Goal: Task Accomplishment & Management: Manage account settings

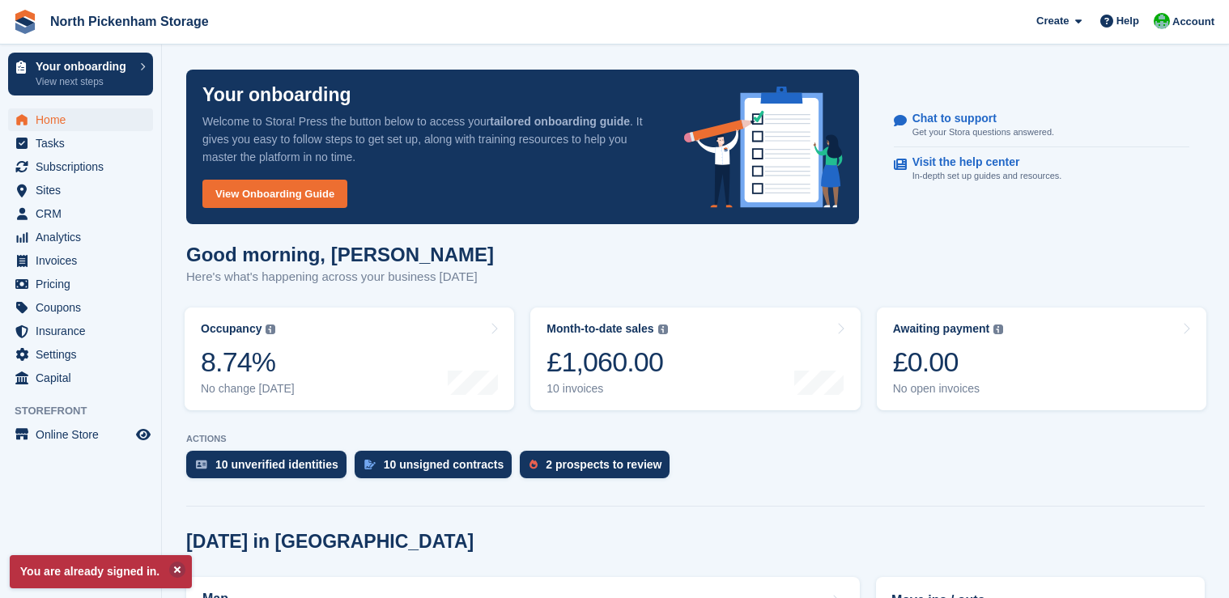
click at [78, 168] on span "Subscriptions" at bounding box center [84, 166] width 97 height 23
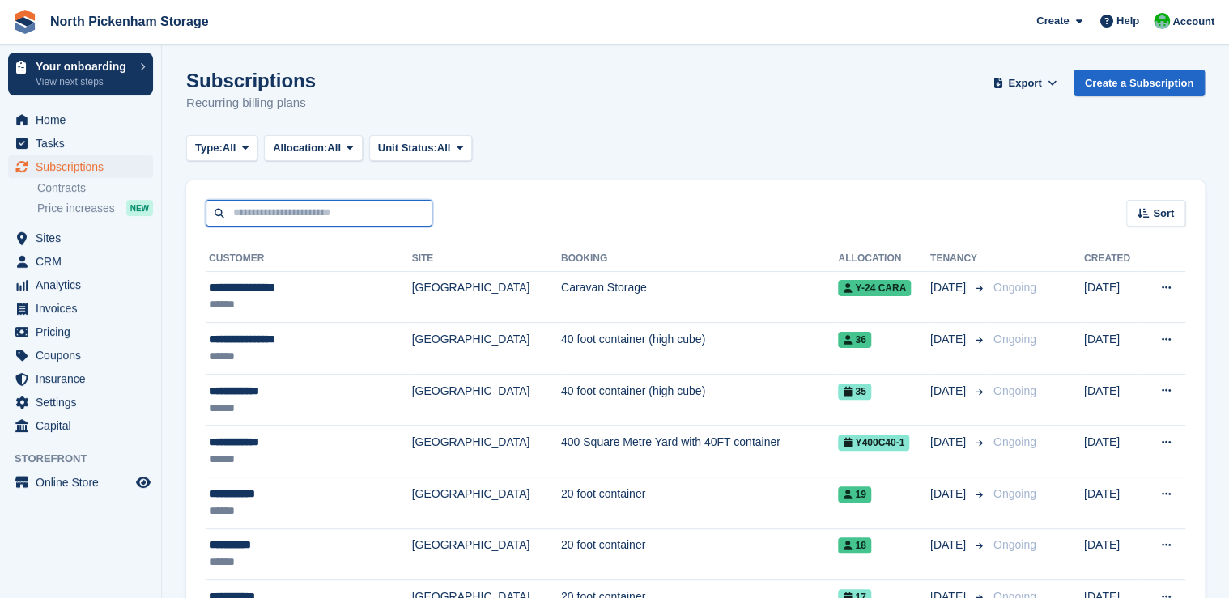
click at [249, 209] on input "text" at bounding box center [319, 213] width 227 height 27
paste input "**********"
type input "**********"
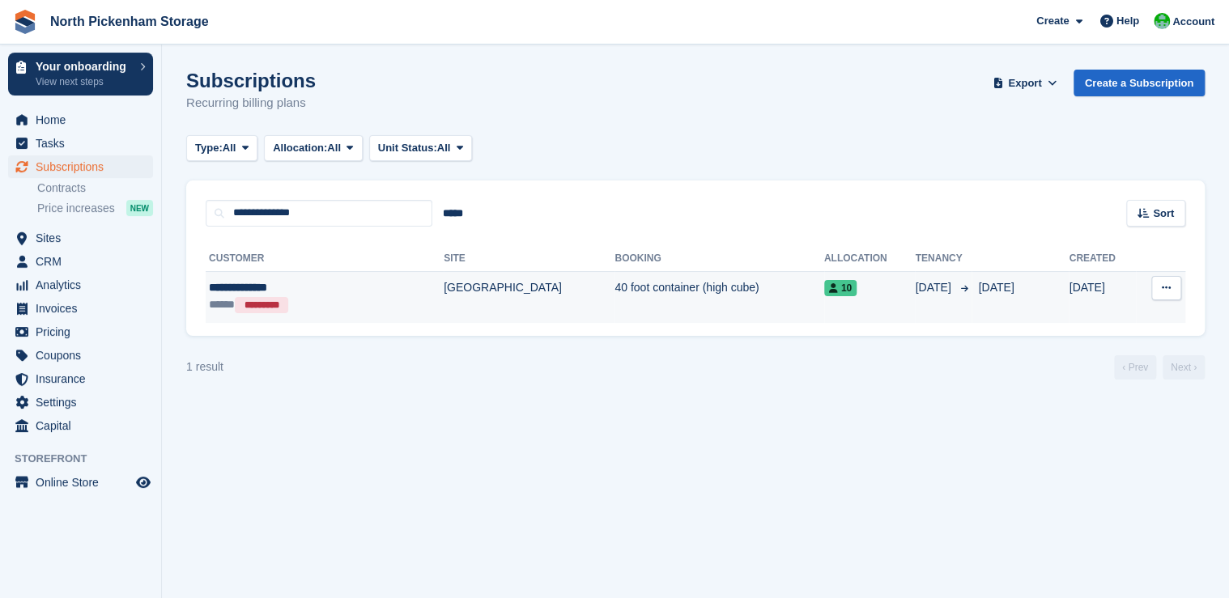
click at [318, 299] on div "***** *********" at bounding box center [289, 304] width 161 height 17
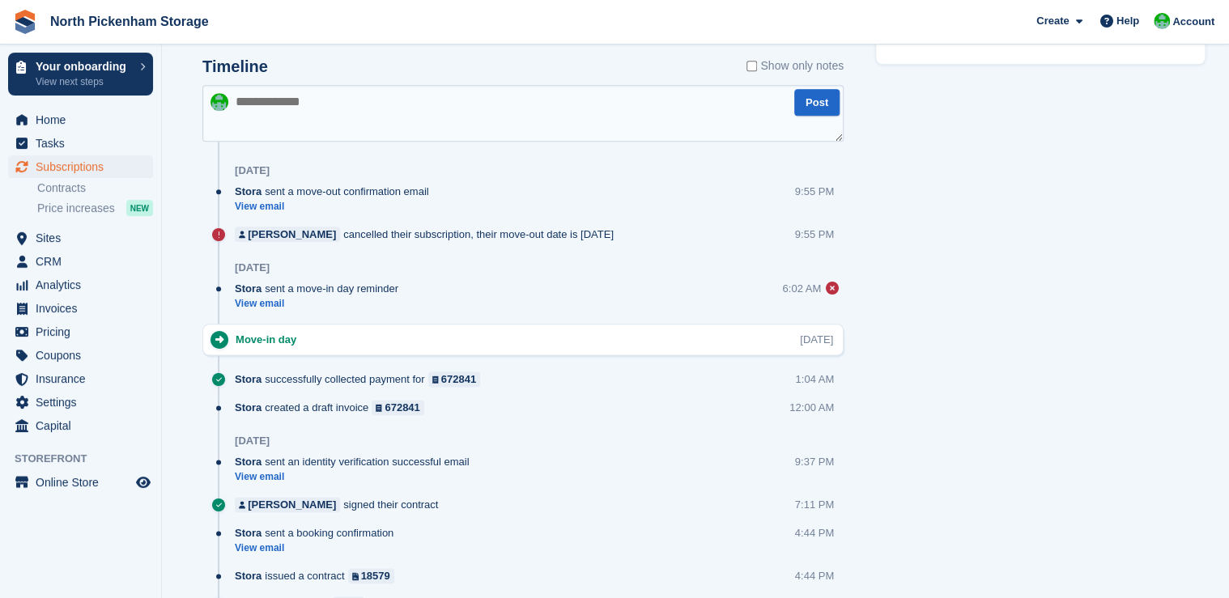
scroll to position [817, 0]
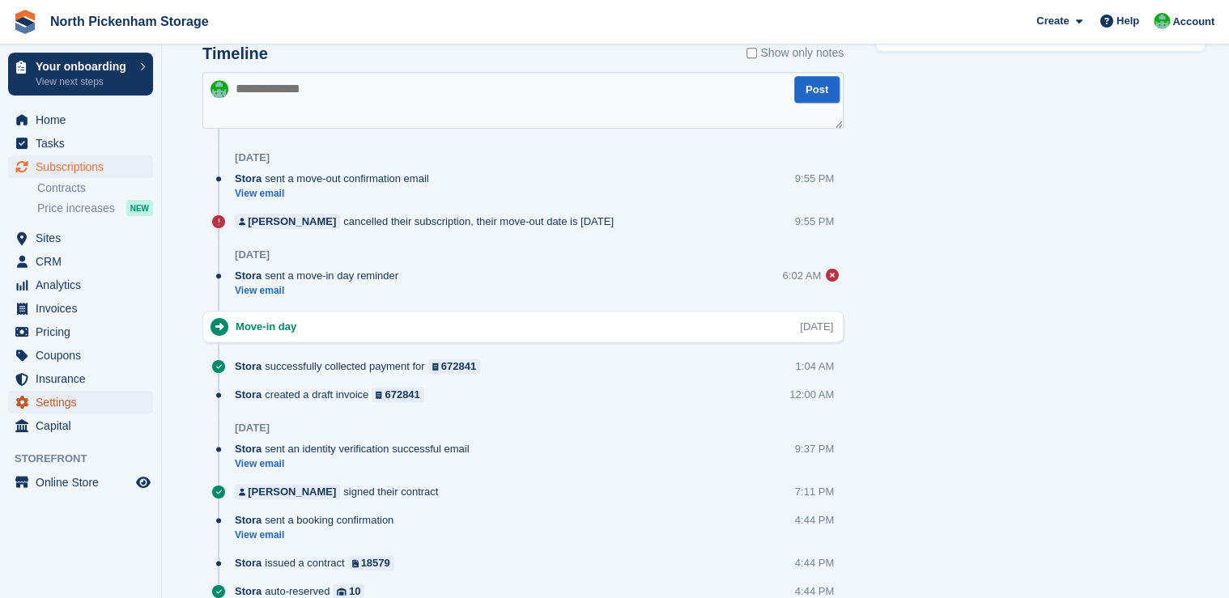
click at [80, 408] on span "Settings" at bounding box center [84, 402] width 97 height 23
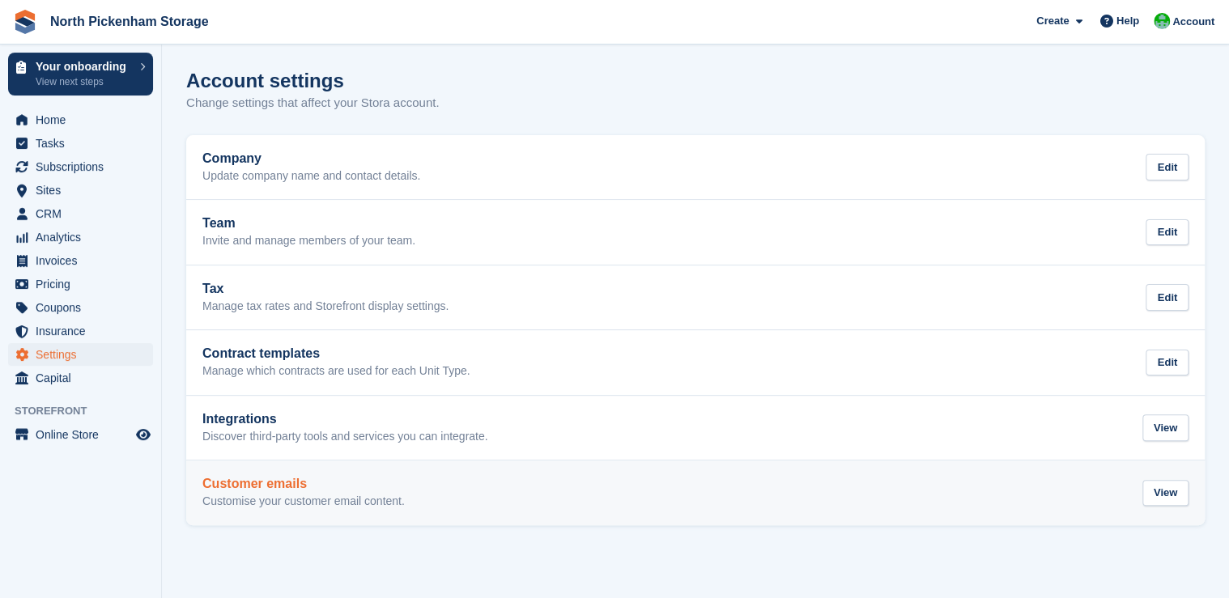
click at [252, 491] on h2 "Customer emails" at bounding box center [303, 484] width 202 height 15
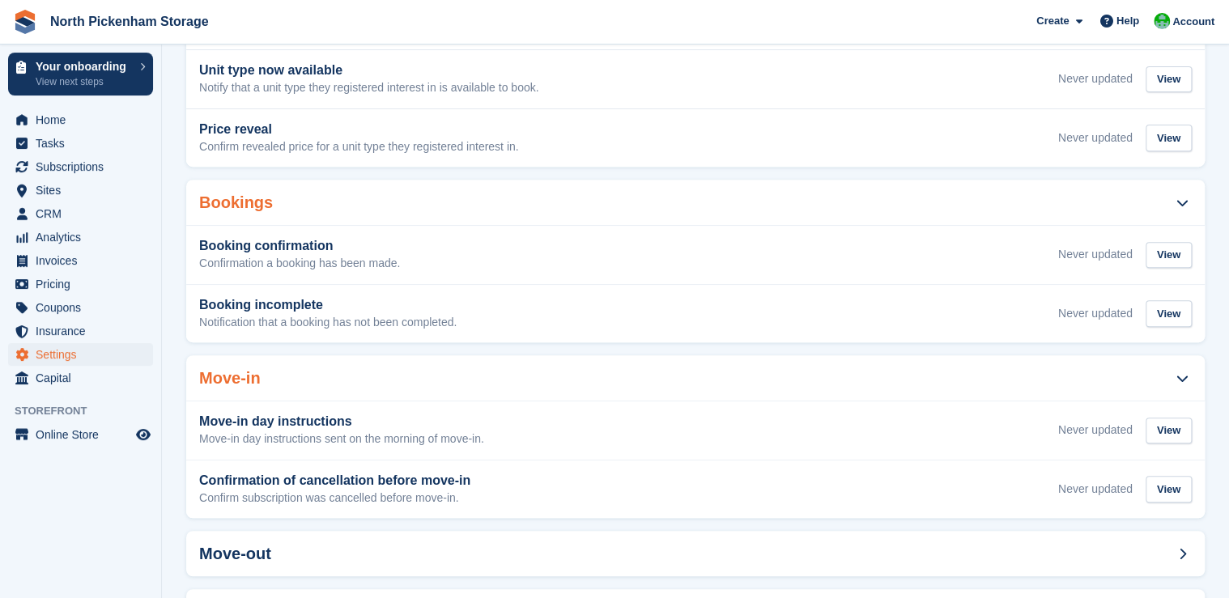
scroll to position [246, 0]
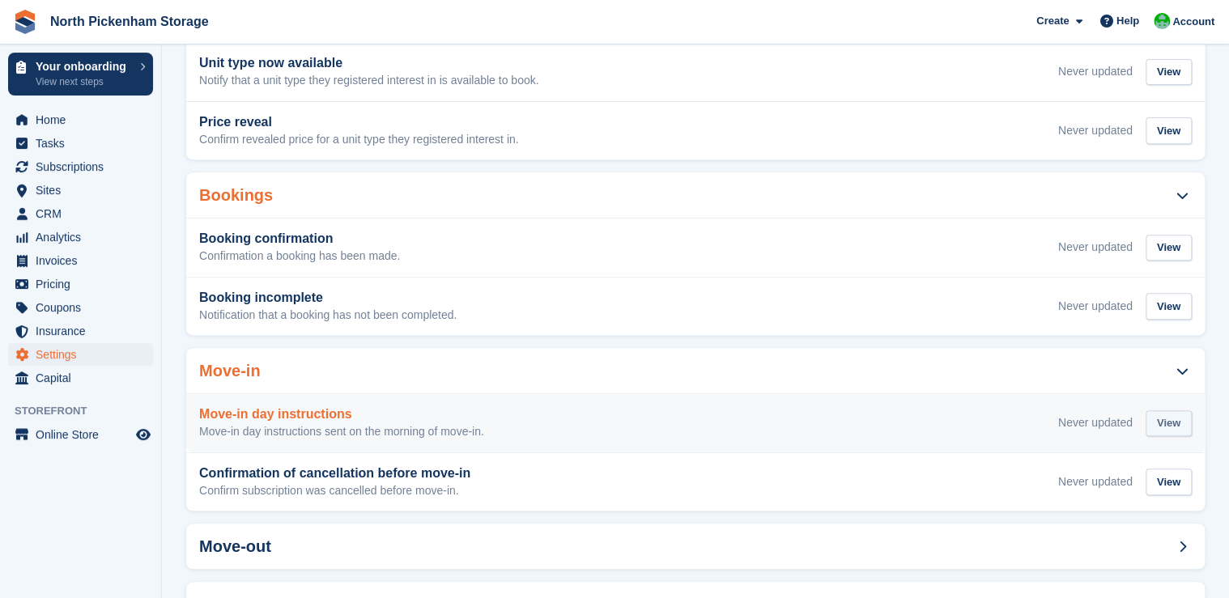
click at [1166, 428] on div "View" at bounding box center [1169, 424] width 46 height 27
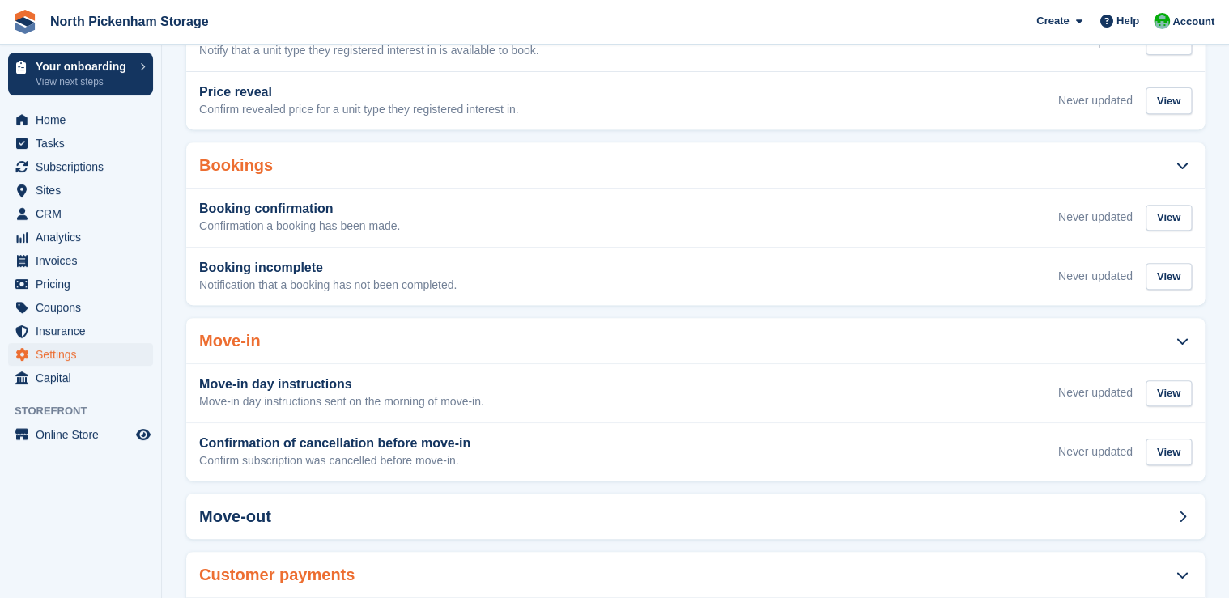
scroll to position [246, 0]
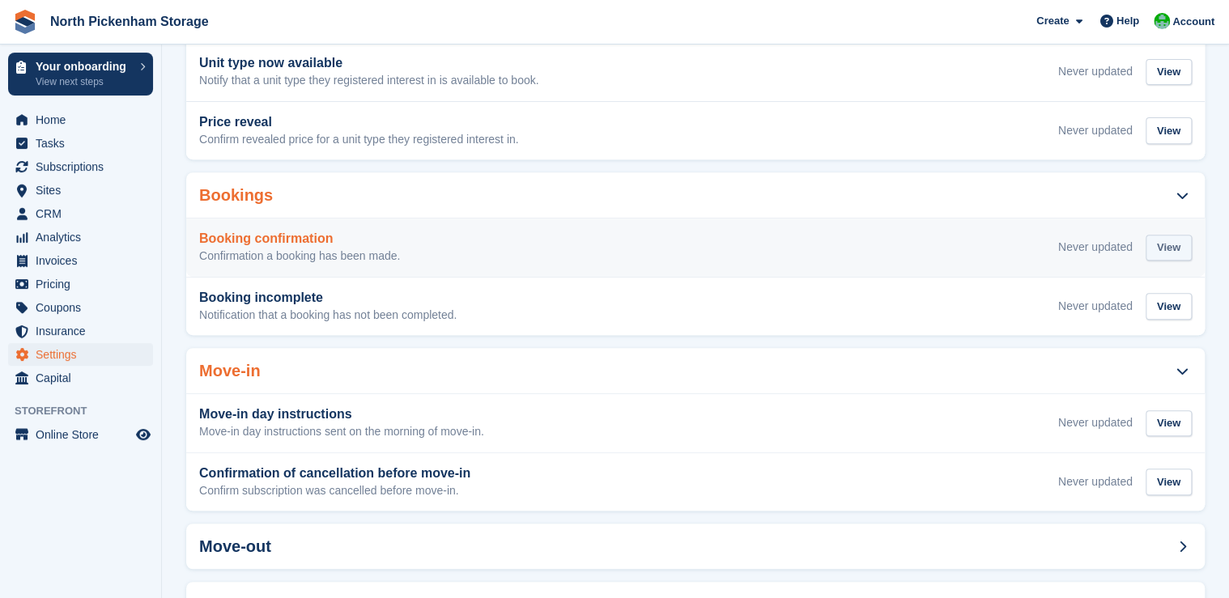
click at [1160, 244] on div "View" at bounding box center [1169, 248] width 46 height 27
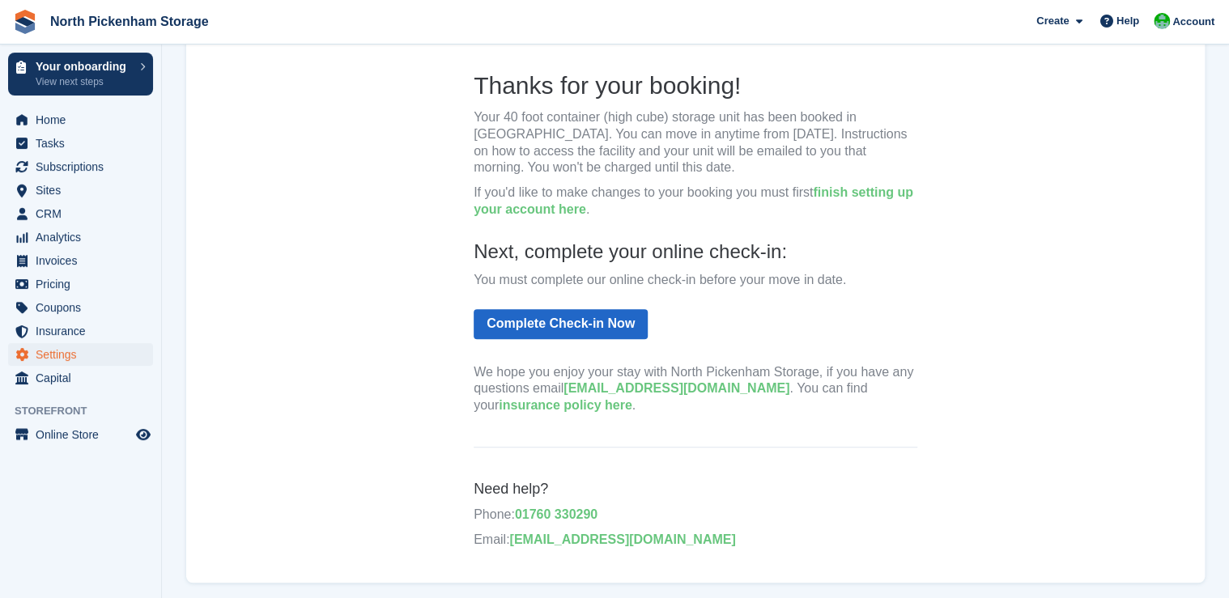
scroll to position [301, 0]
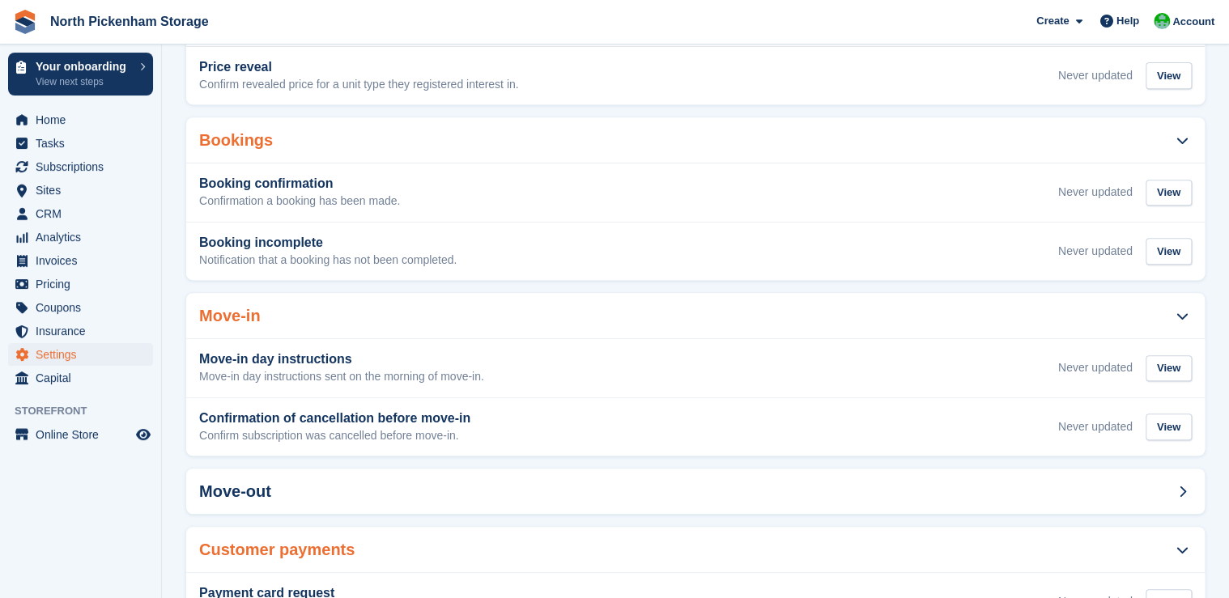
scroll to position [246, 0]
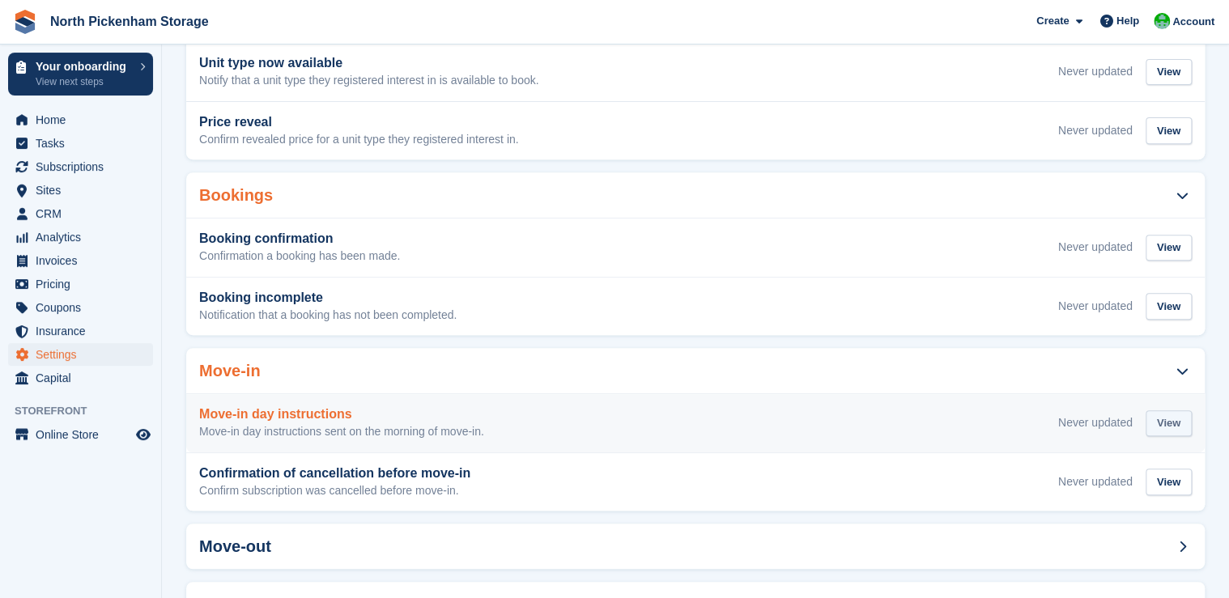
click at [1164, 422] on div "View" at bounding box center [1169, 424] width 46 height 27
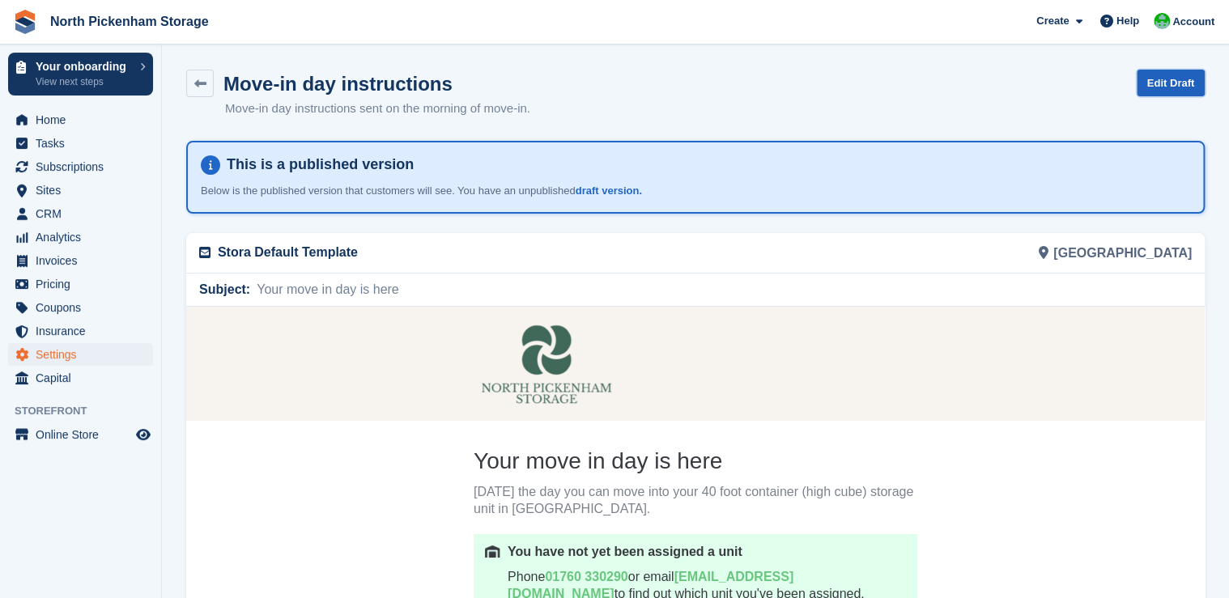
click at [1182, 91] on link "Edit Draft" at bounding box center [1171, 83] width 69 height 27
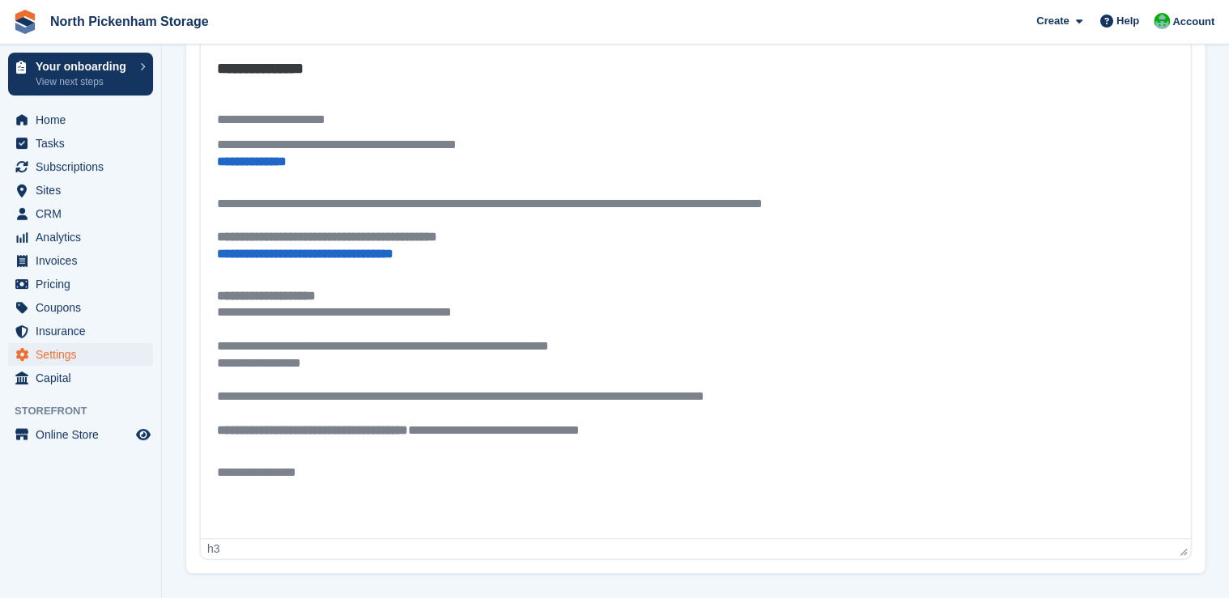
scroll to position [335, 0]
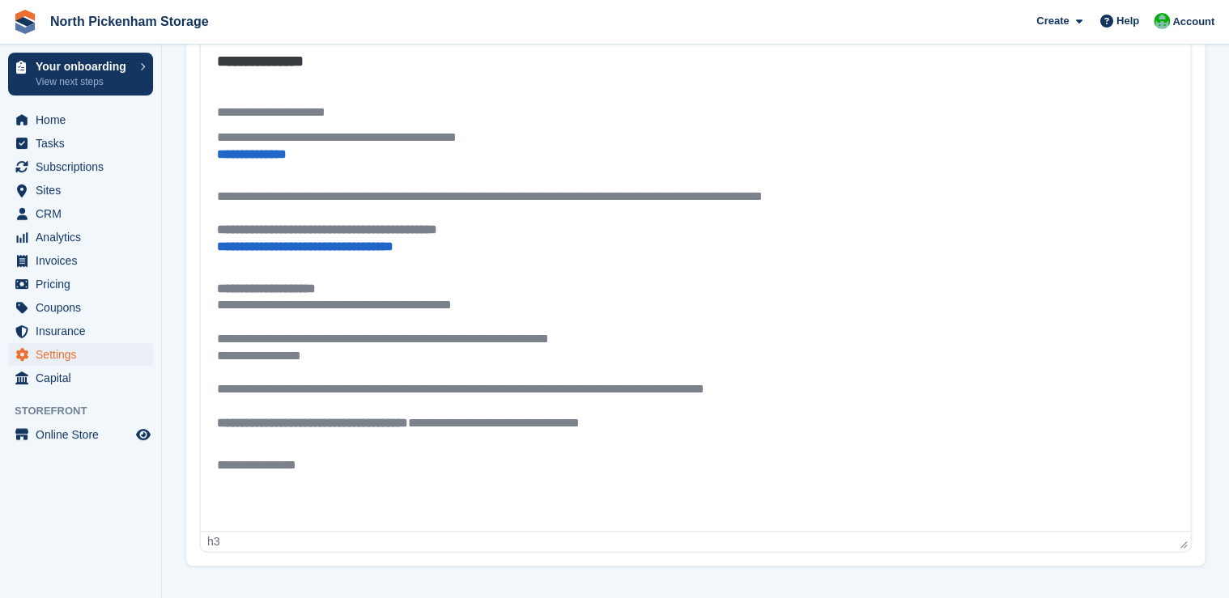
click at [683, 338] on div "**********" at bounding box center [695, 336] width 957 height 194
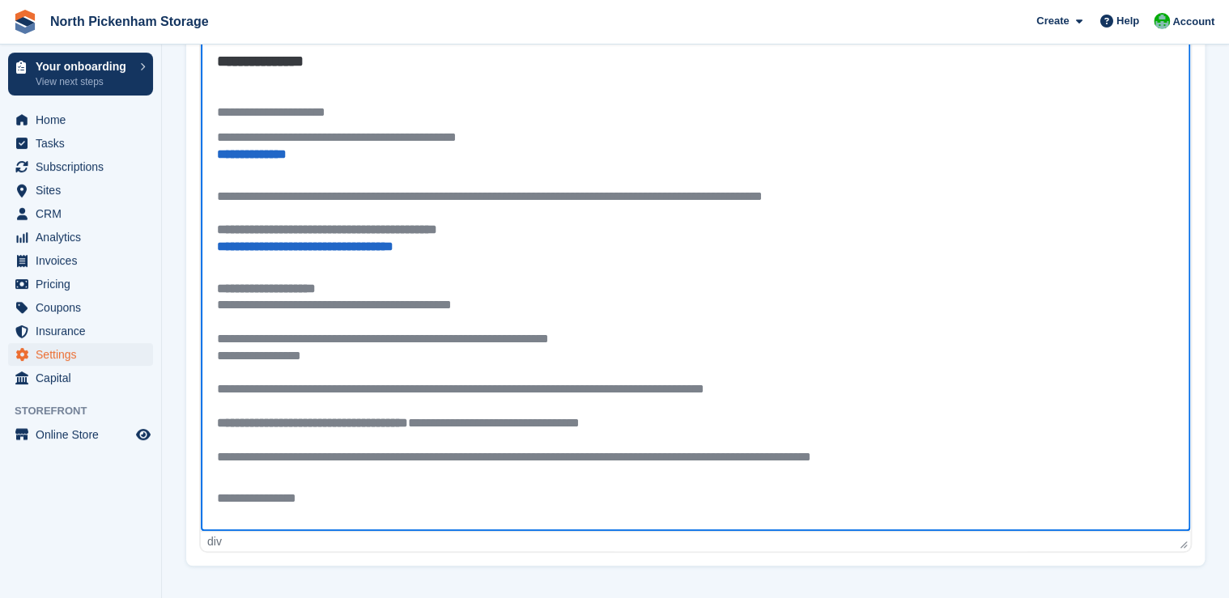
click at [742, 458] on div "**********" at bounding box center [695, 457] width 957 height 17
click at [857, 455] on div "**********" at bounding box center [695, 457] width 957 height 17
click at [864, 456] on div "**********" at bounding box center [695, 457] width 957 height 17
click at [928, 462] on div "**********" at bounding box center [695, 457] width 957 height 17
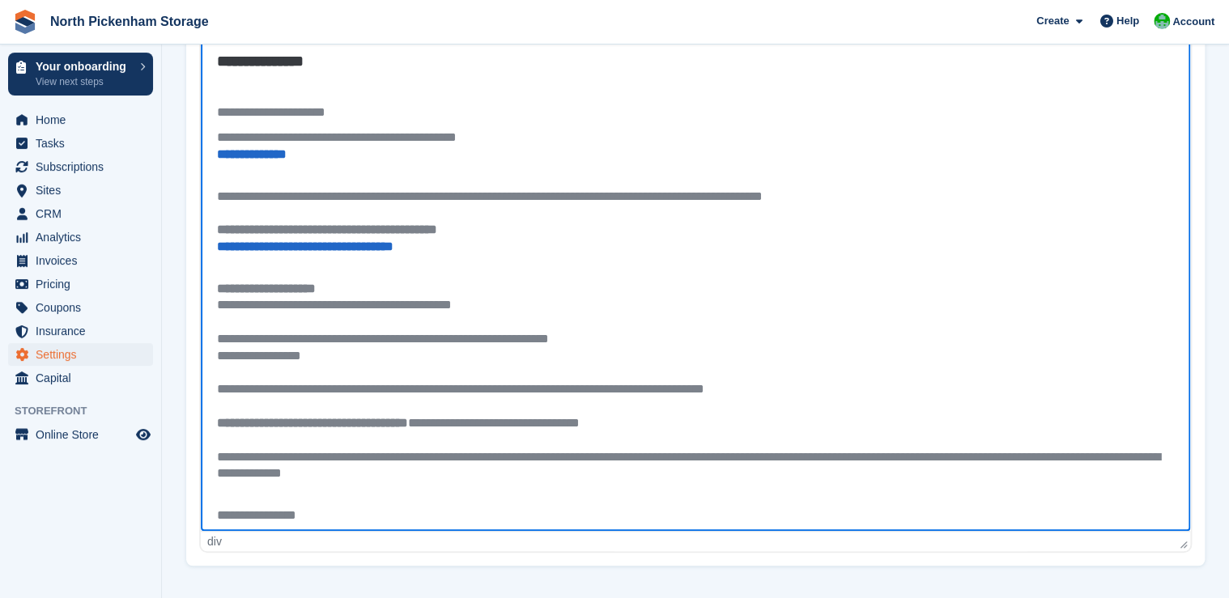
click at [407, 473] on div "**********" at bounding box center [691, 466] width 948 height 34
click at [415, 472] on div "**********" at bounding box center [691, 466] width 948 height 34
click at [565, 476] on div "**********" at bounding box center [691, 466] width 948 height 34
click at [684, 485] on p "Rich Text Area" at bounding box center [695, 491] width 957 height 17
click at [693, 476] on div "**********" at bounding box center [691, 466] width 948 height 34
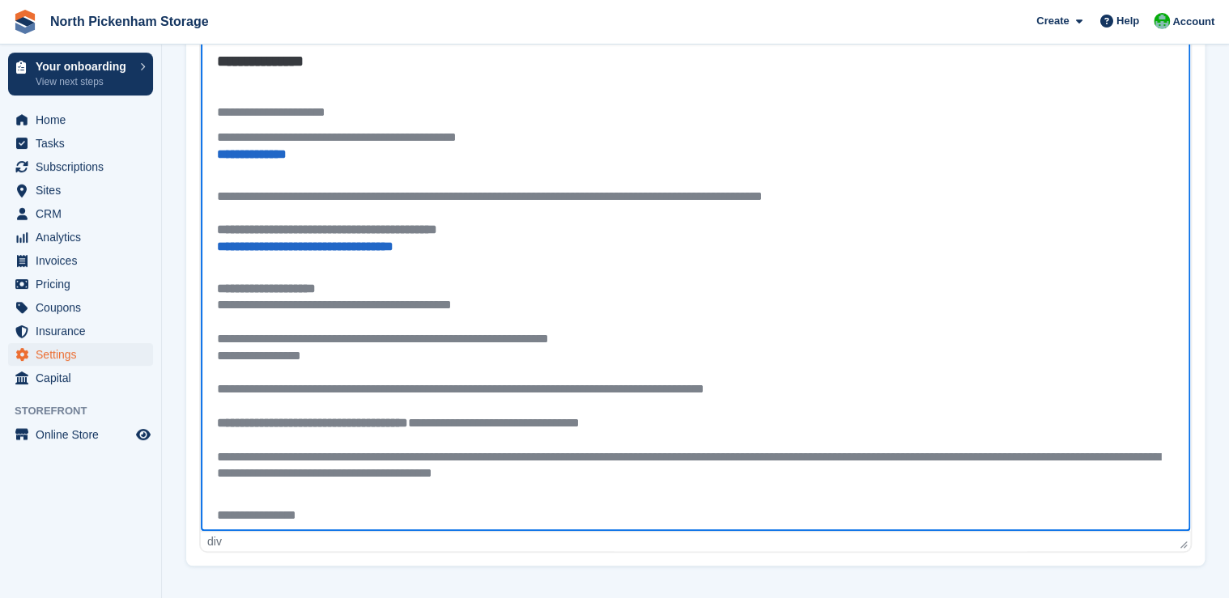
click at [661, 473] on div "**********" at bounding box center [691, 466] width 948 height 34
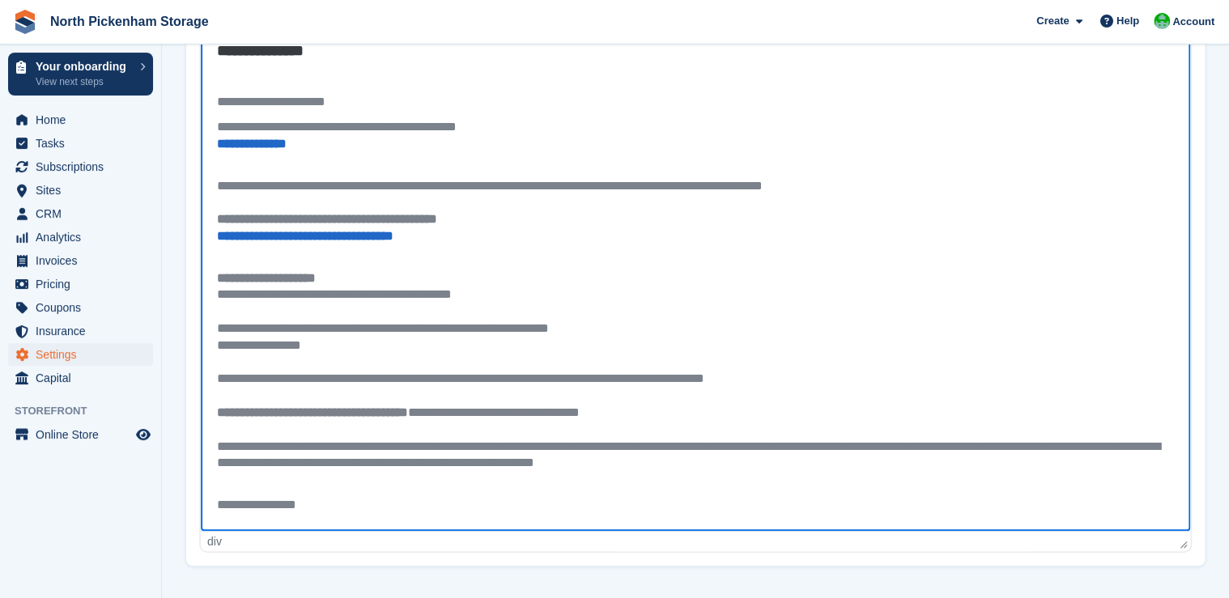
scroll to position [16, 0]
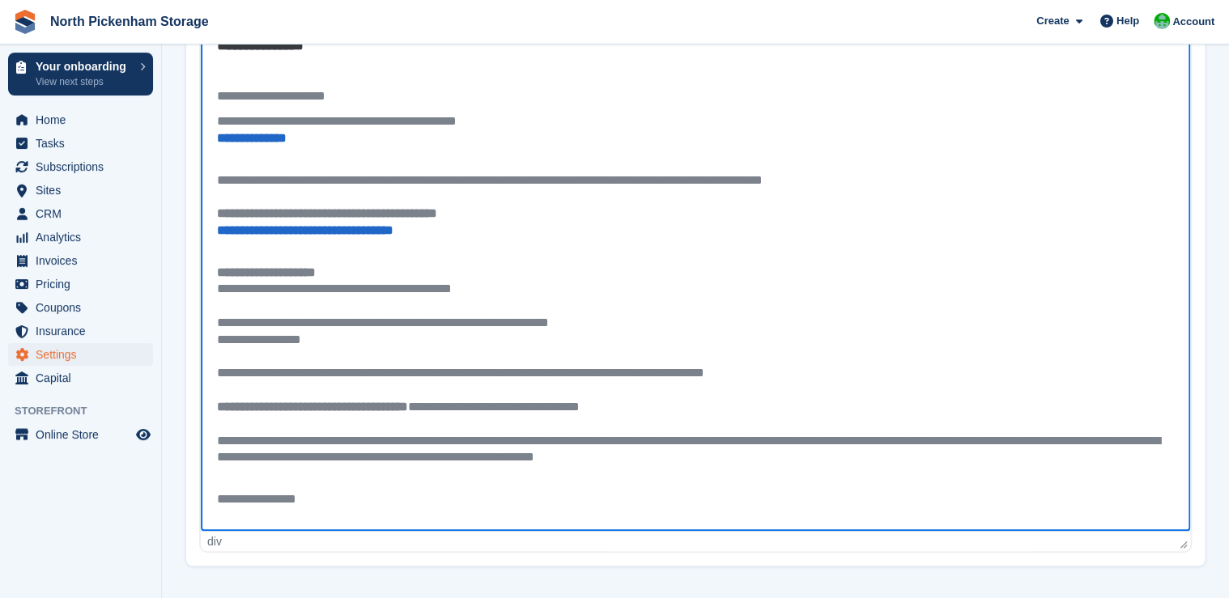
click at [223, 543] on div "div" at bounding box center [691, 541] width 969 height 13
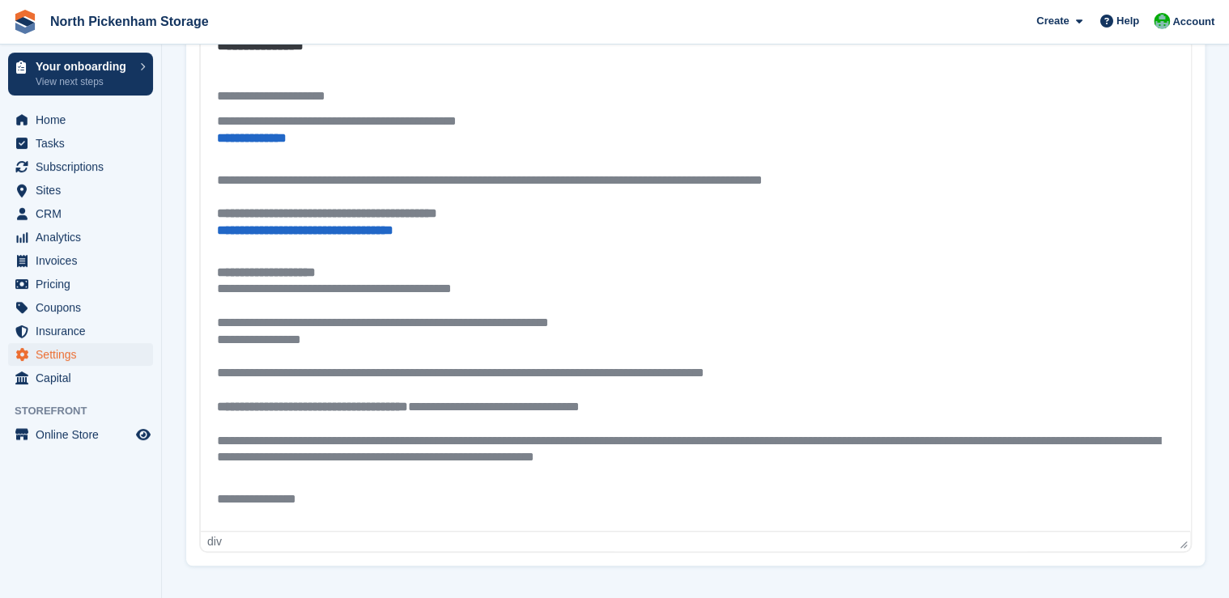
click at [223, 545] on div "div" at bounding box center [691, 541] width 969 height 13
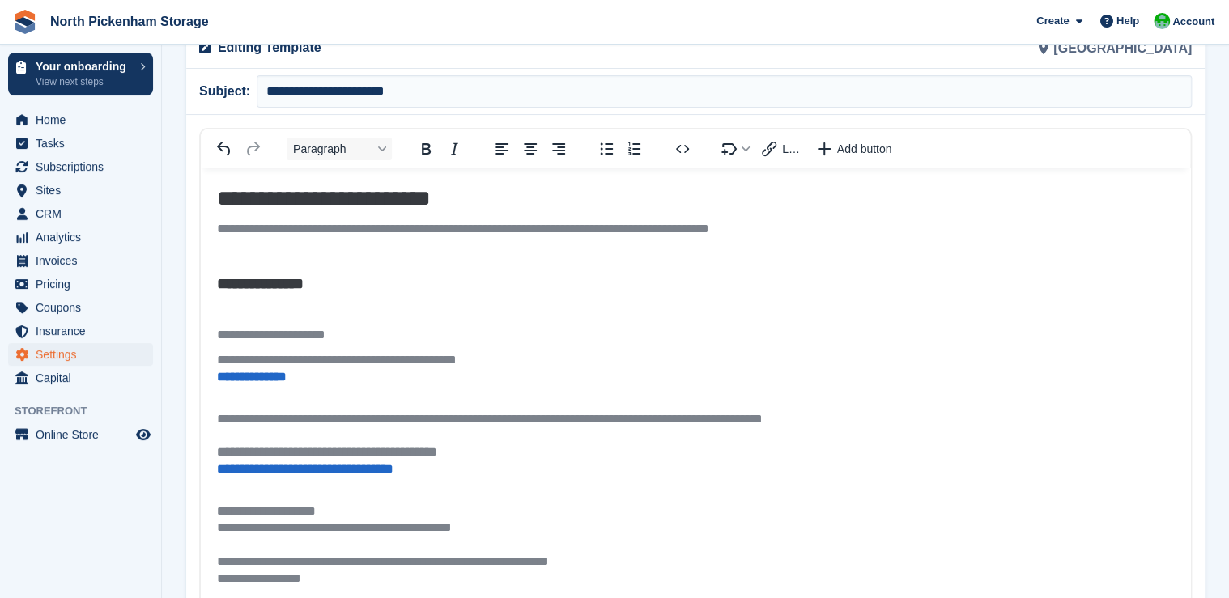
scroll to position [0, 0]
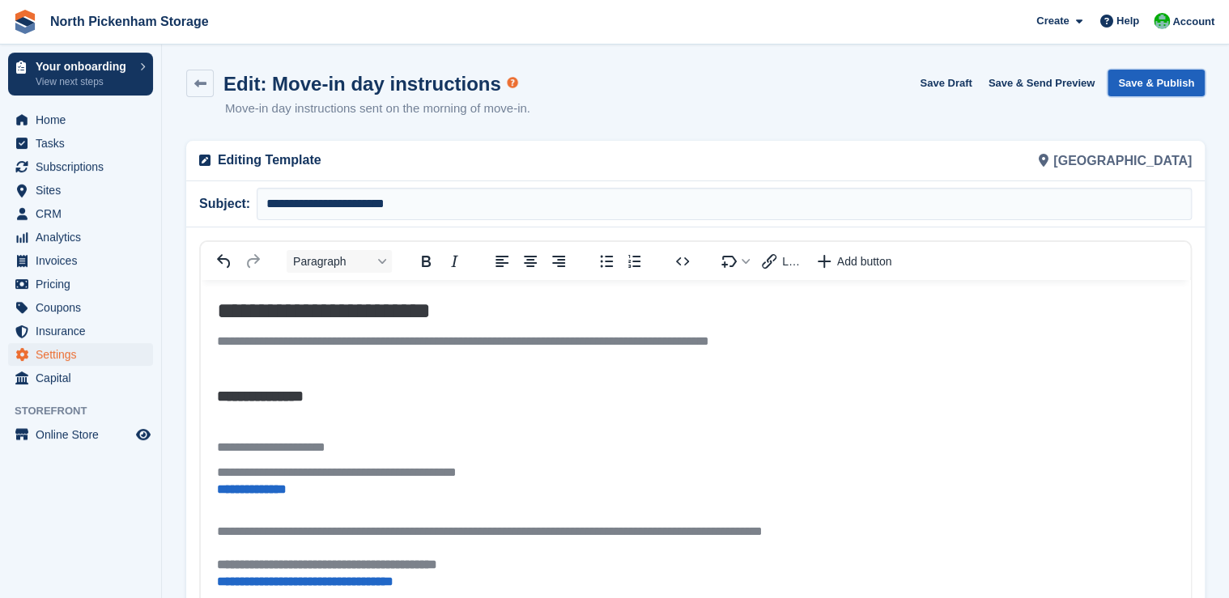
click at [1173, 82] on button "Save & Publish" at bounding box center [1156, 83] width 97 height 27
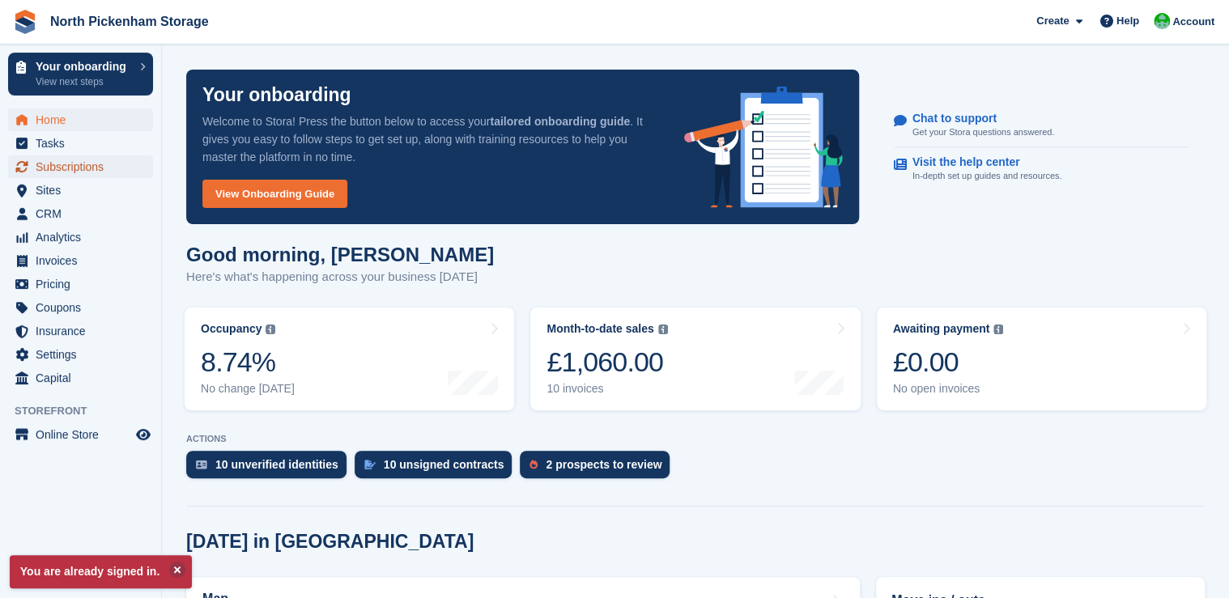
click at [58, 168] on span "Subscriptions" at bounding box center [84, 166] width 97 height 23
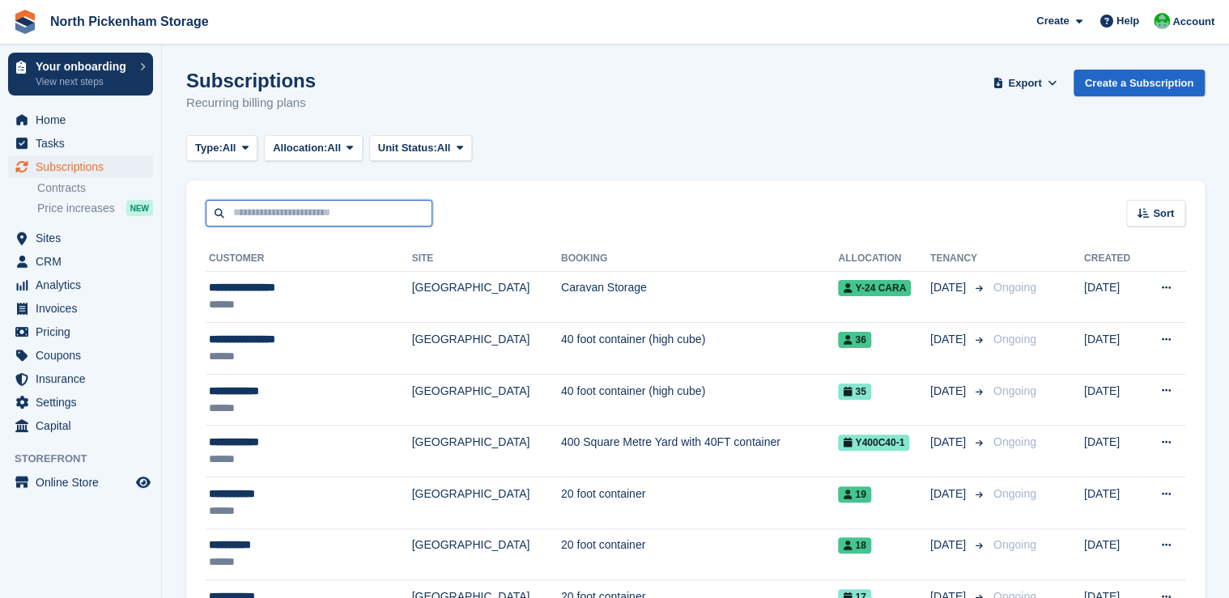
click at [288, 208] on input "text" at bounding box center [319, 213] width 227 height 27
paste input "**********"
type input "*"
type input "*****"
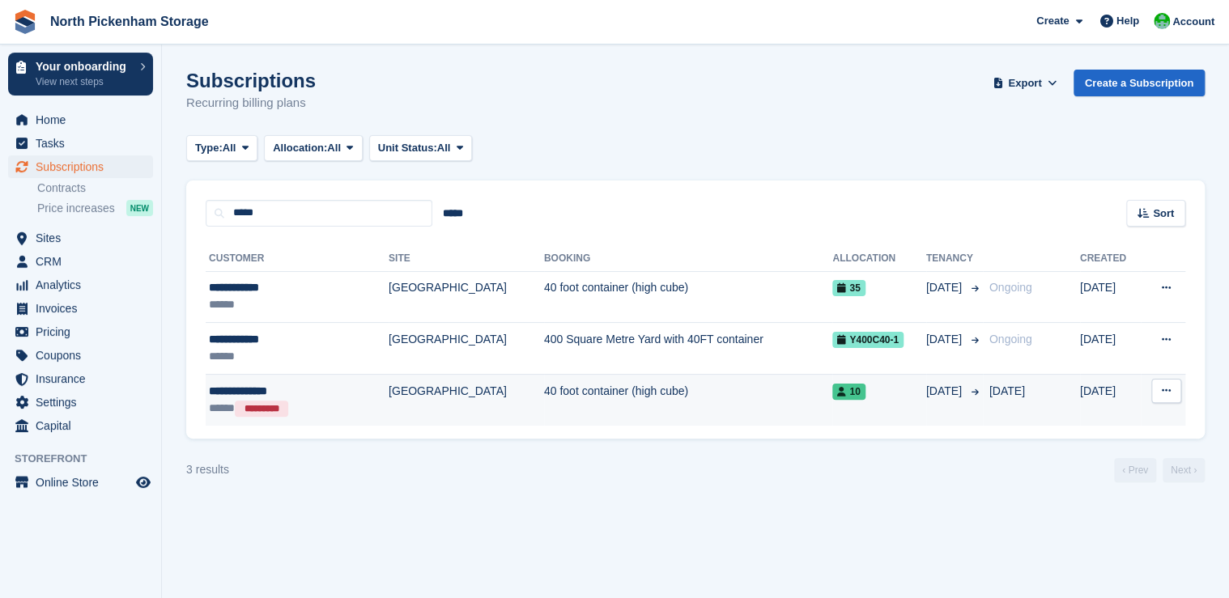
click at [282, 394] on div "**********" at bounding box center [277, 391] width 136 height 17
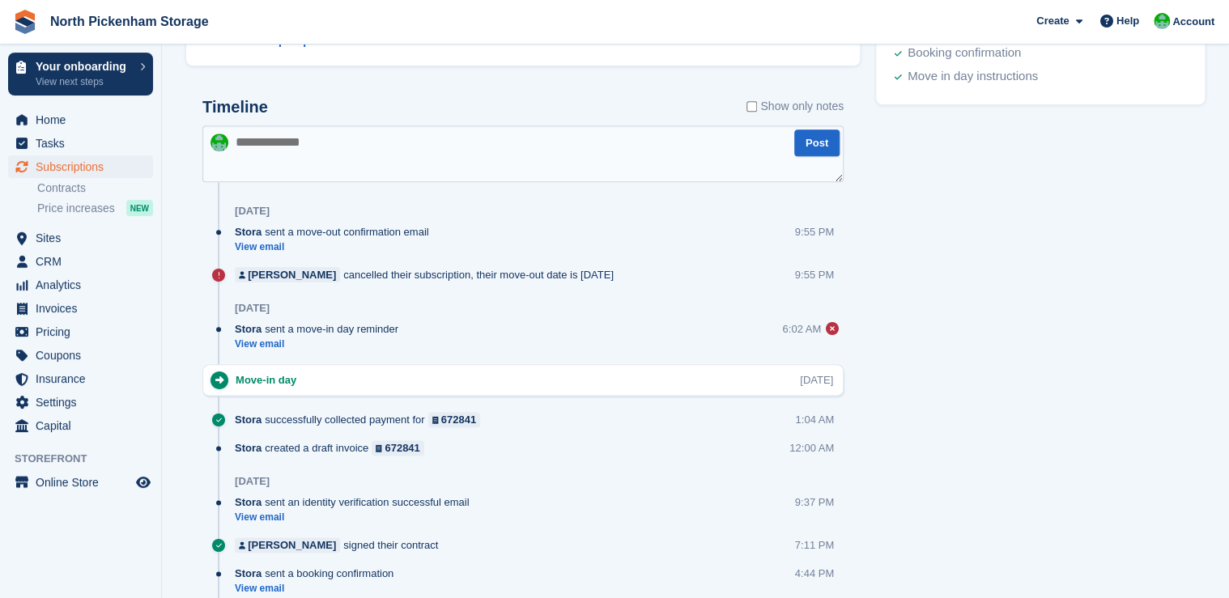
scroll to position [778, 0]
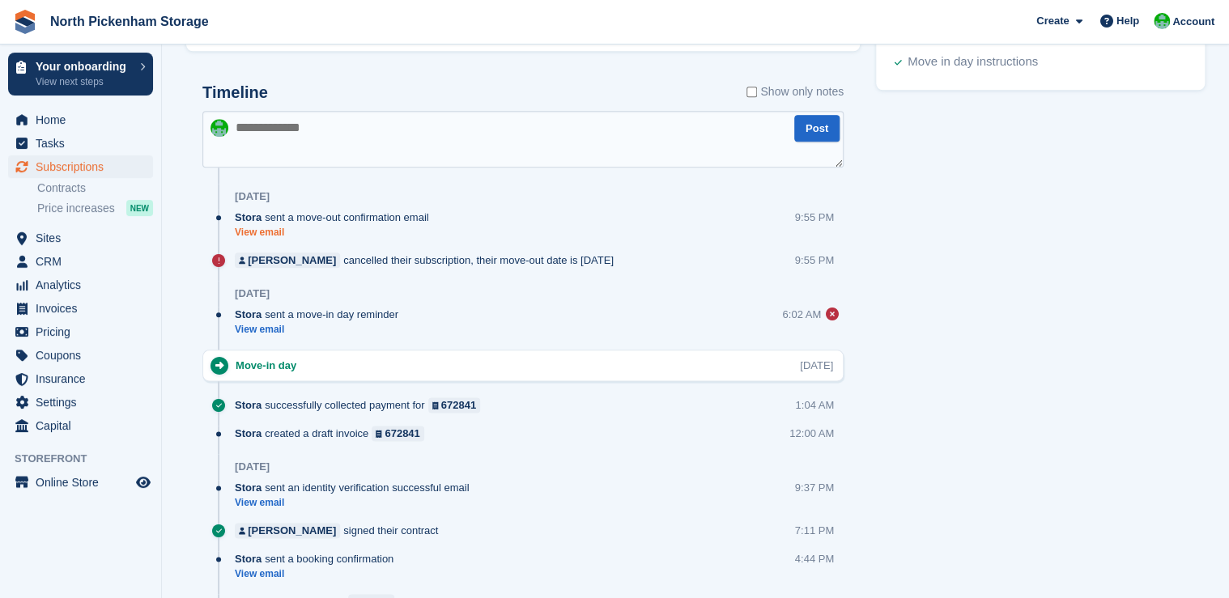
click at [249, 228] on link "View email" at bounding box center [336, 233] width 202 height 14
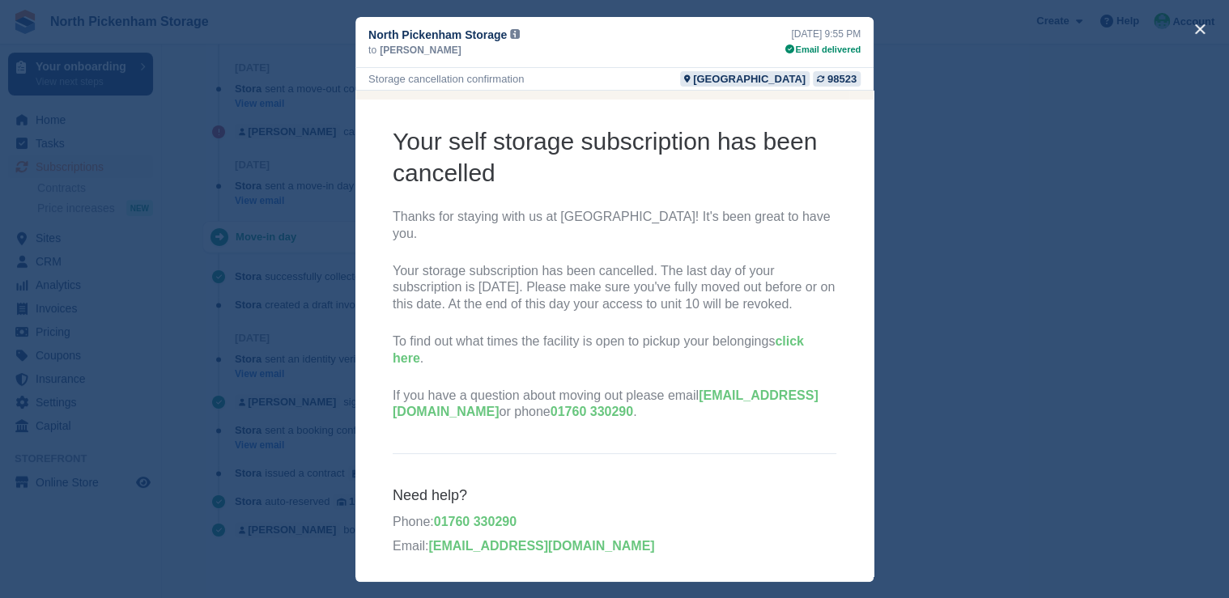
scroll to position [914, 0]
click at [1196, 28] on button "close" at bounding box center [1200, 29] width 26 height 26
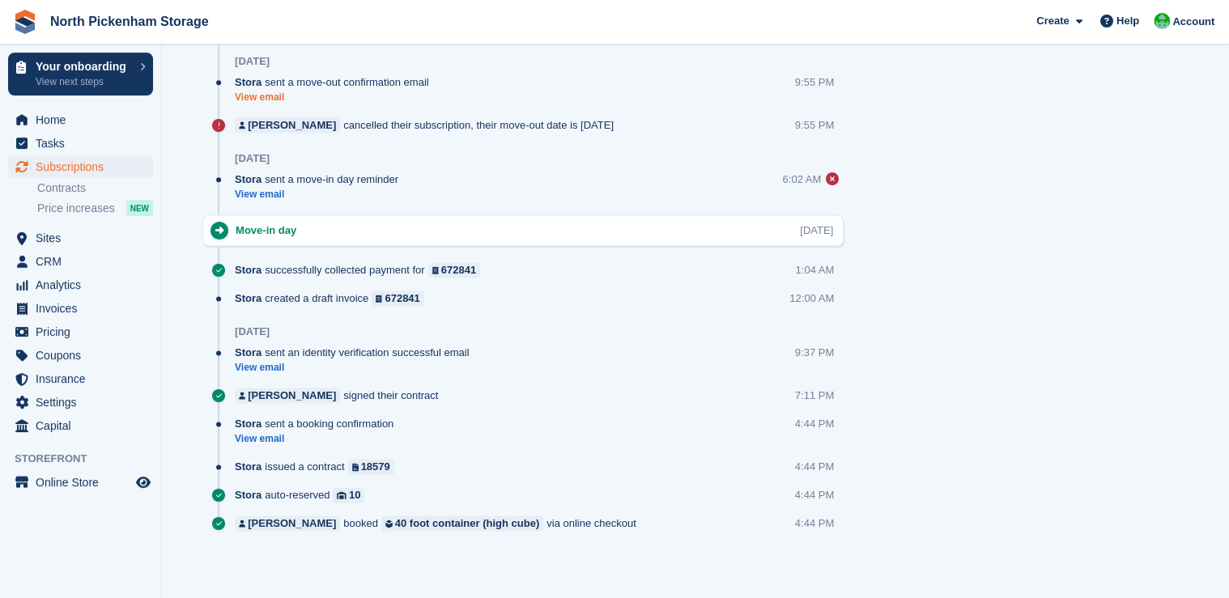
click at [260, 97] on link "View email" at bounding box center [336, 98] width 202 height 14
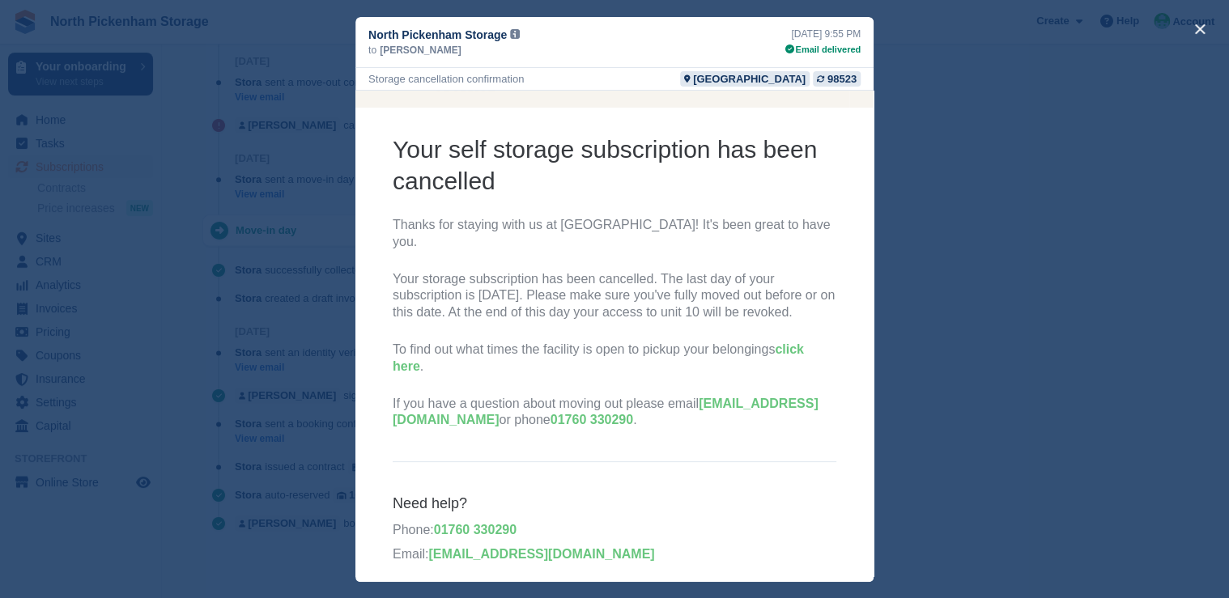
scroll to position [105, 0]
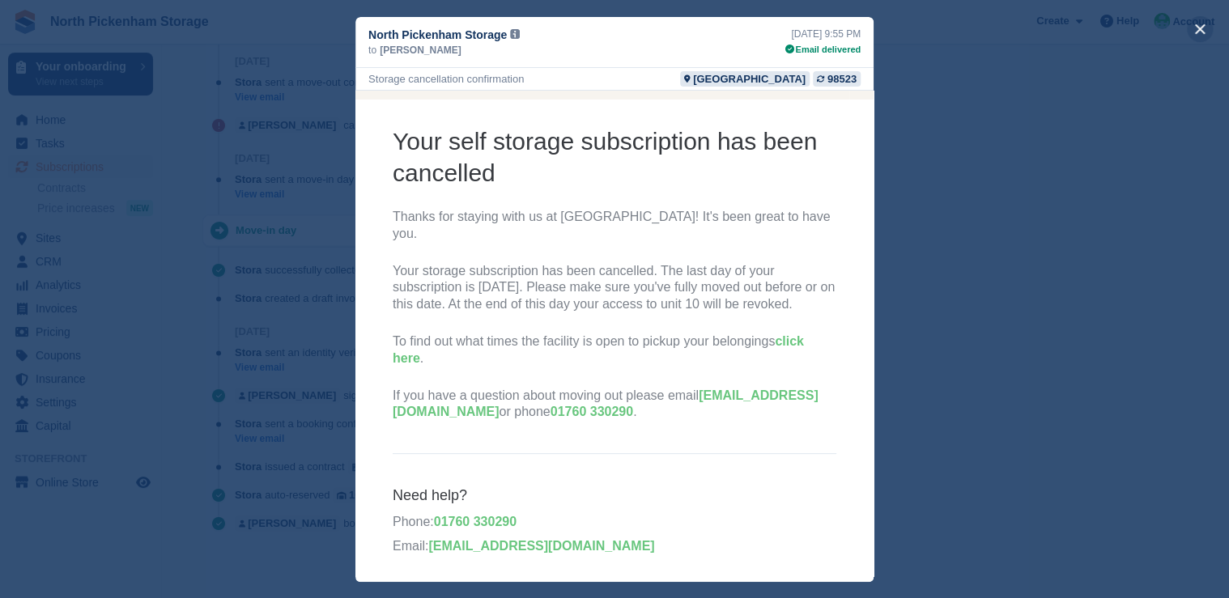
click at [1208, 32] on button "close" at bounding box center [1200, 29] width 26 height 26
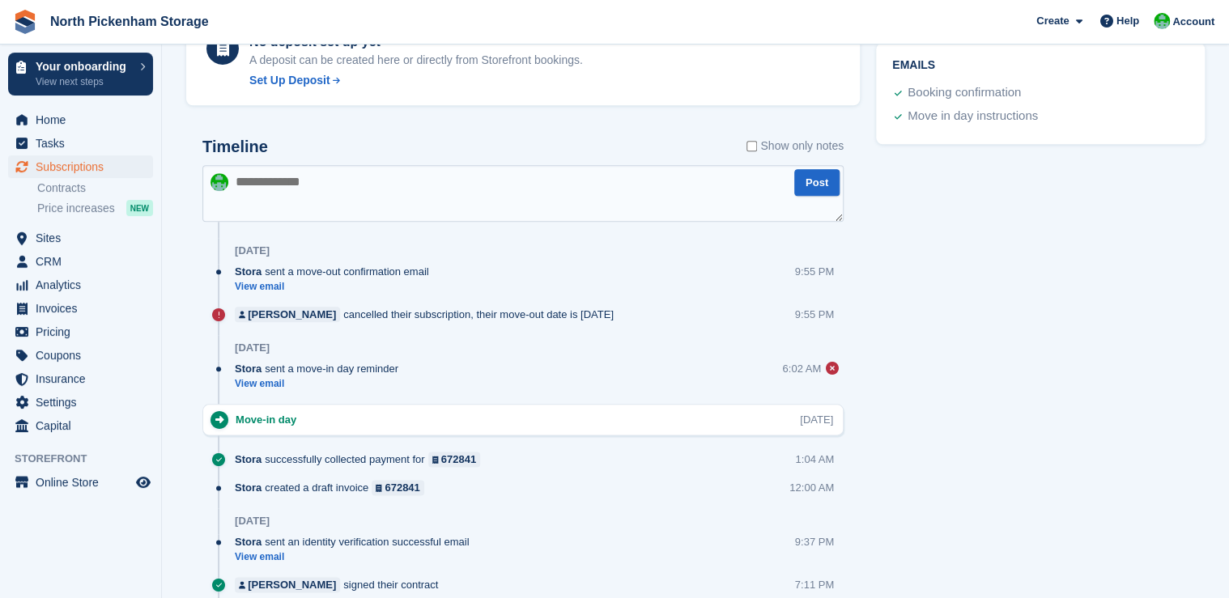
scroll to position [721, 0]
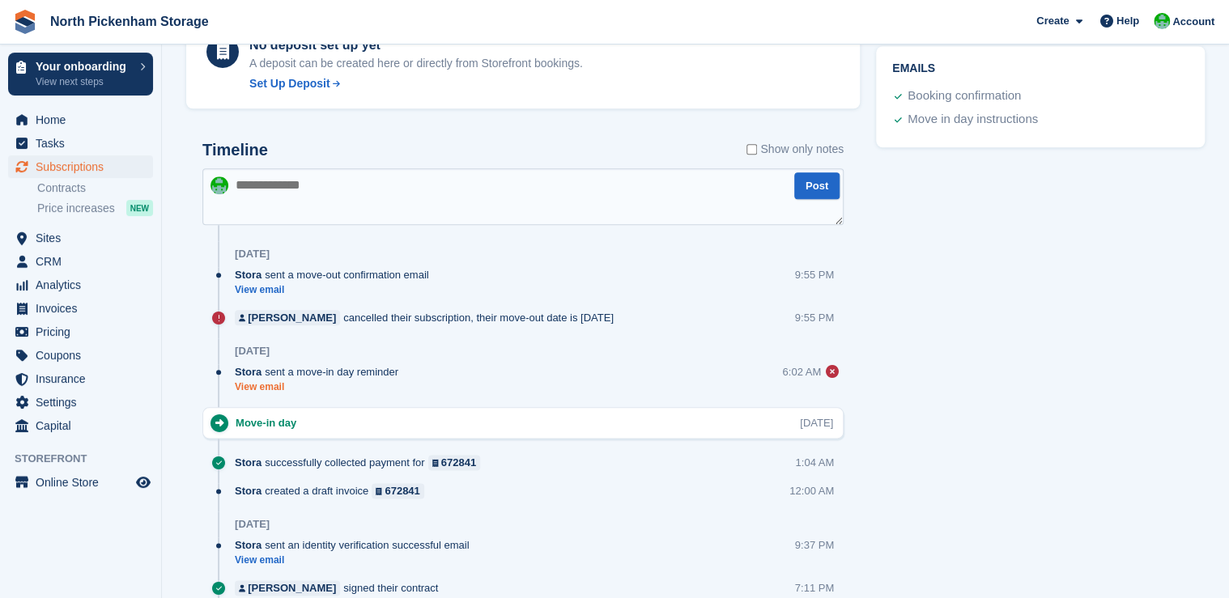
click at [266, 382] on link "View email" at bounding box center [321, 388] width 172 height 14
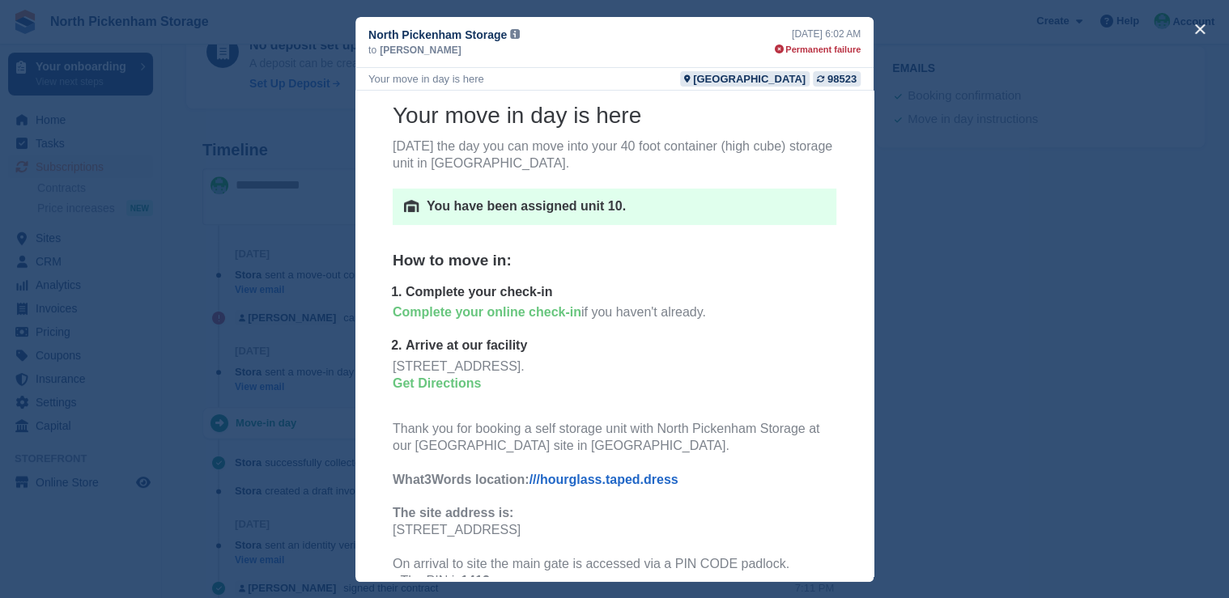
scroll to position [0, 0]
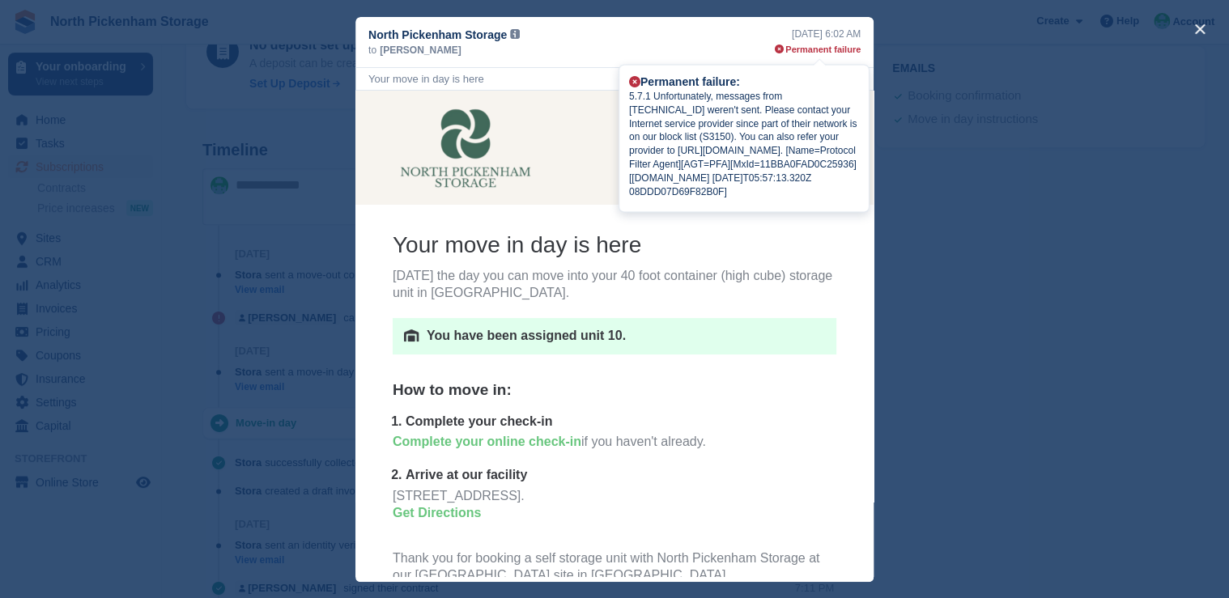
drag, startPoint x: 847, startPoint y: 218, endPoint x: 635, endPoint y: 87, distance: 249.0
click at [635, 87] on div "Permanent failure: 5.7.1 Unfortunately, messages from [161.38.204.251] weren't …" at bounding box center [744, 138] width 249 height 147
click at [810, 50] on div "Permanent failure" at bounding box center [818, 50] width 86 height 14
click at [783, 49] on icon at bounding box center [779, 49] width 9 height 9
drag, startPoint x: 645, startPoint y: 81, endPoint x: 840, endPoint y: 200, distance: 228.6
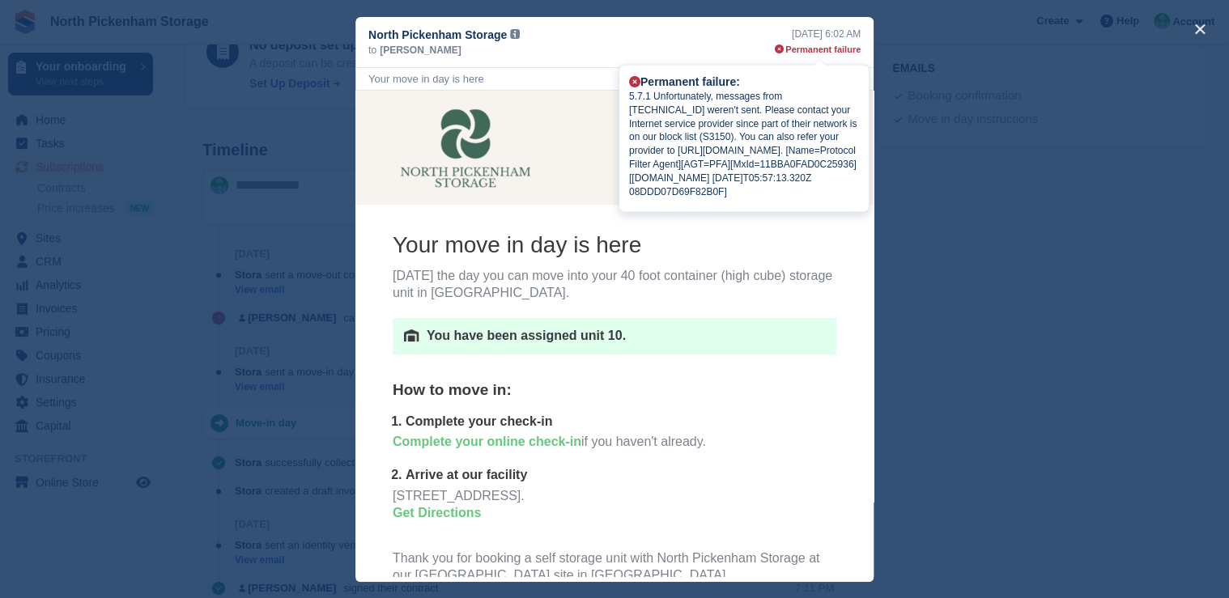
click at [840, 199] on div "Permanent failure: 5.7.1 Unfortunately, messages from [161.38.204.251] weren't …" at bounding box center [744, 137] width 230 height 125
drag, startPoint x: 840, startPoint y: 200, endPoint x: 758, endPoint y: 136, distance: 103.8
copy div "Permanent failure: 5.7.1 Unfortunately, messages from [161.38.204.251] weren't …"
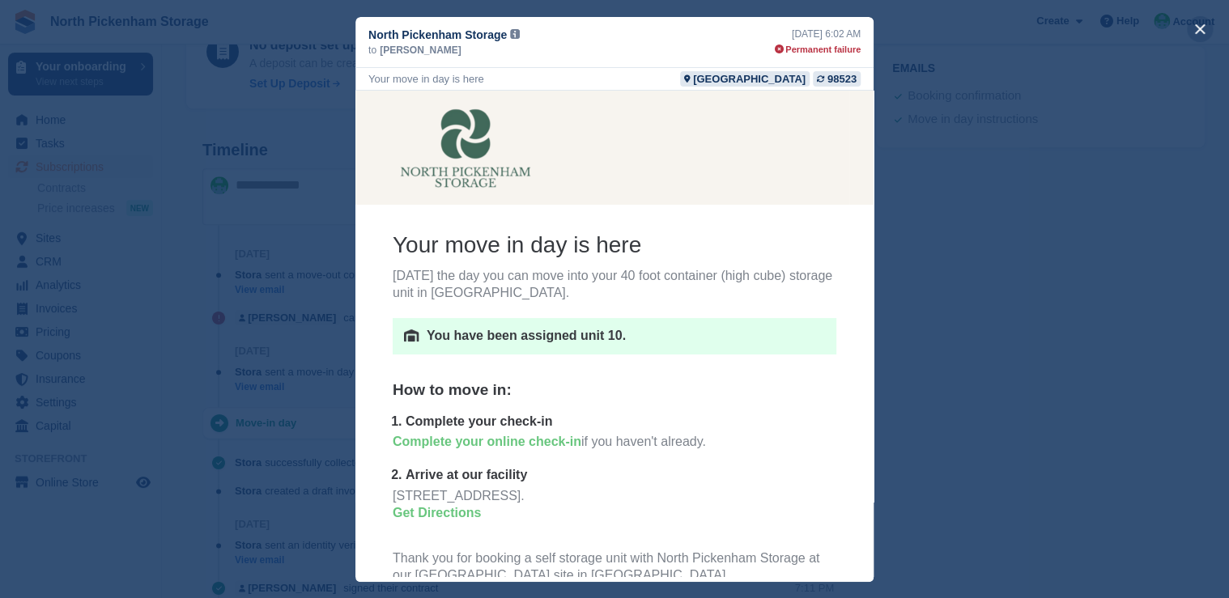
click at [1198, 30] on button "close" at bounding box center [1200, 29] width 26 height 26
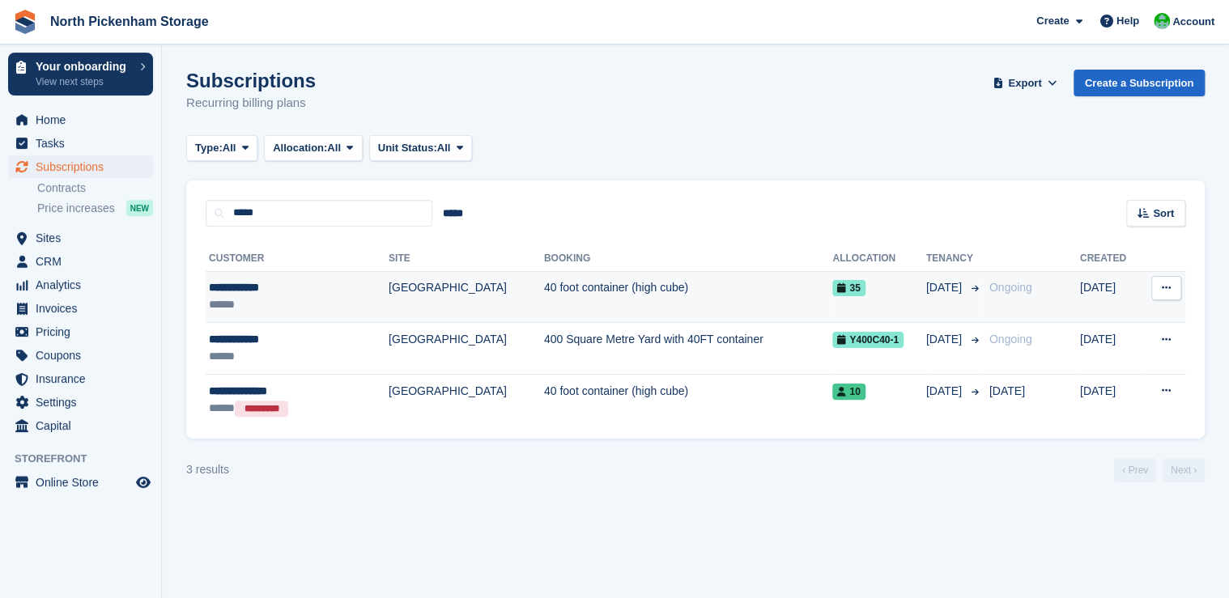
click at [544, 294] on td "40 foot container (high cube)" at bounding box center [688, 297] width 288 height 52
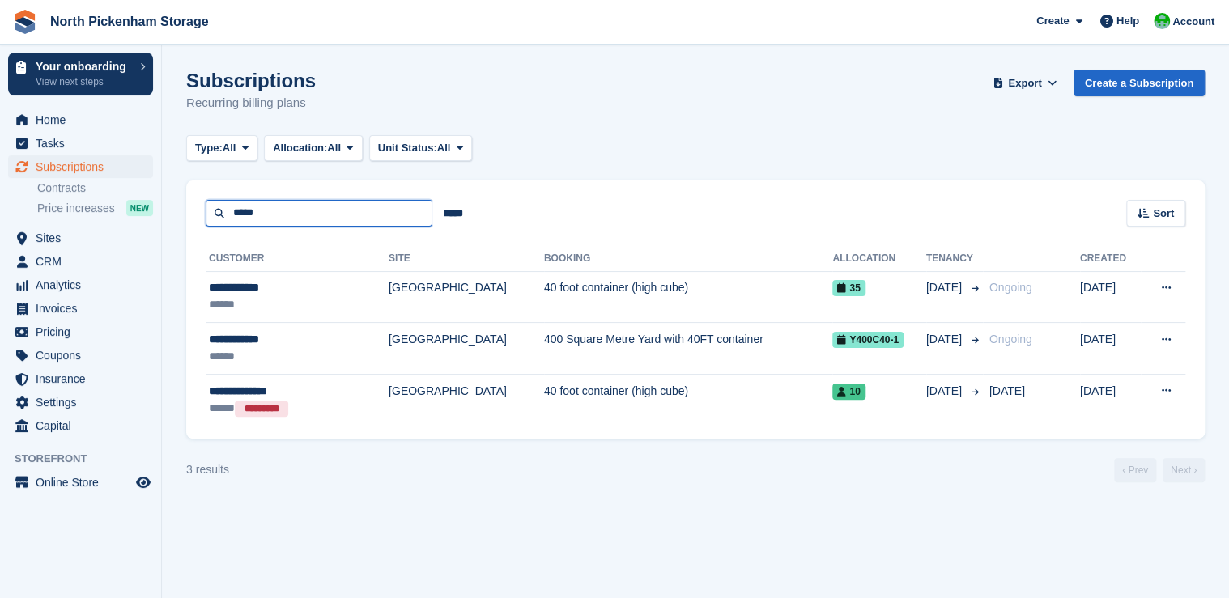
drag, startPoint x: 229, startPoint y: 212, endPoint x: 170, endPoint y: 198, distance: 60.9
click at [170, 198] on section "Subscriptions Recurring billing plans Export Export Subscriptions Export a CSV …" at bounding box center [695, 299] width 1067 height 598
click at [462, 217] on input "*****" at bounding box center [452, 213] width 41 height 27
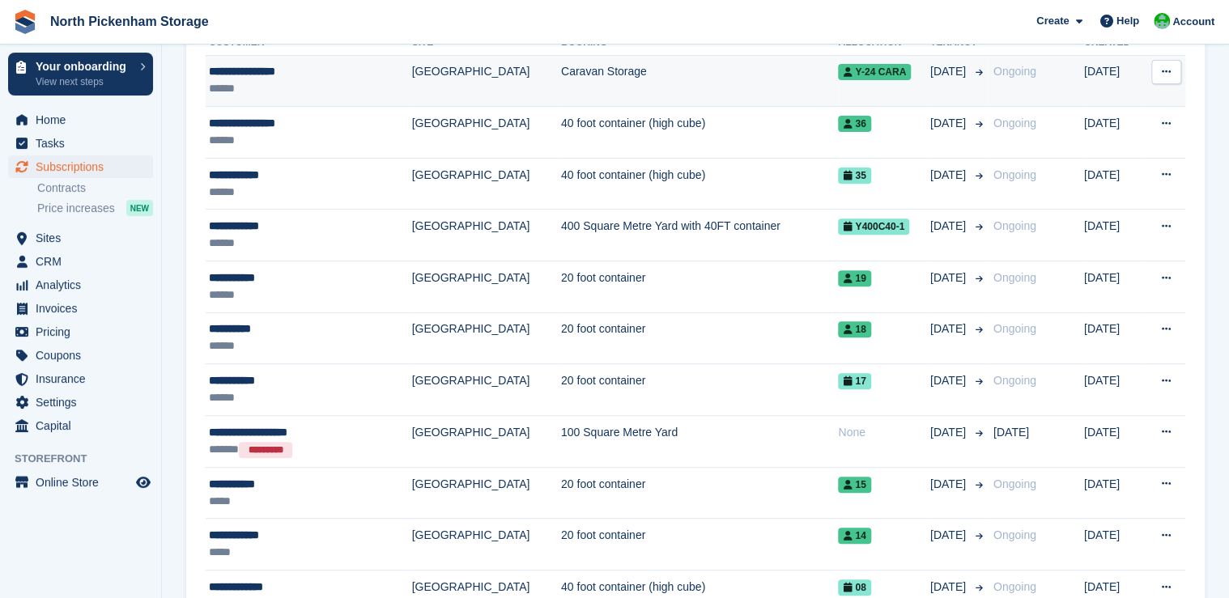
scroll to position [232, 0]
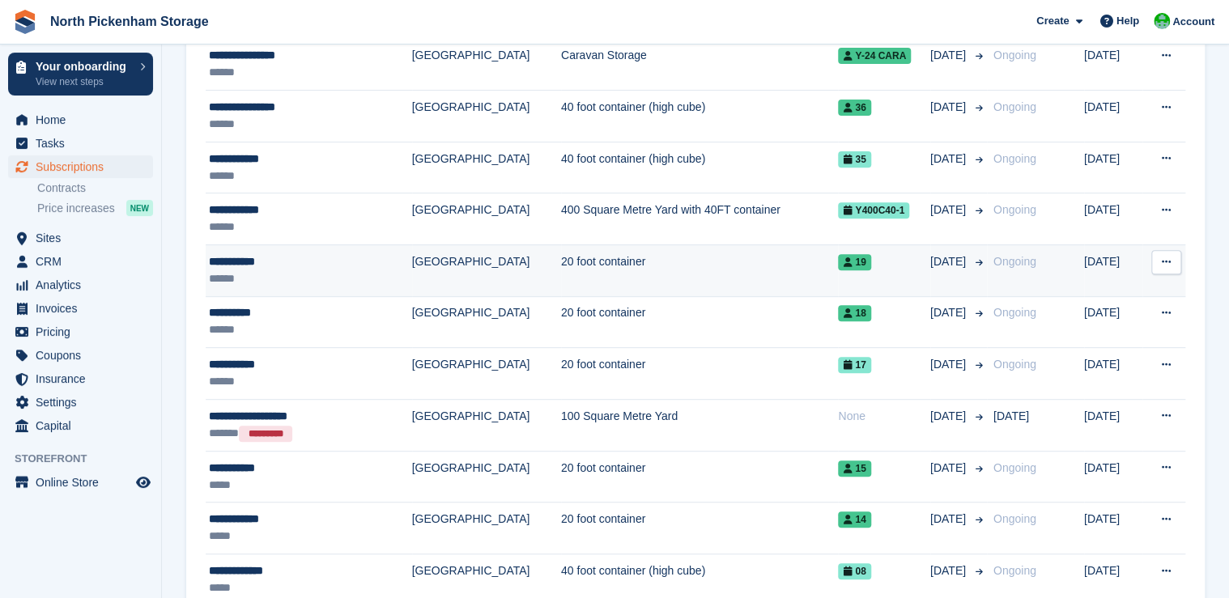
click at [412, 272] on td "[GEOGRAPHIC_DATA]" at bounding box center [486, 271] width 149 height 52
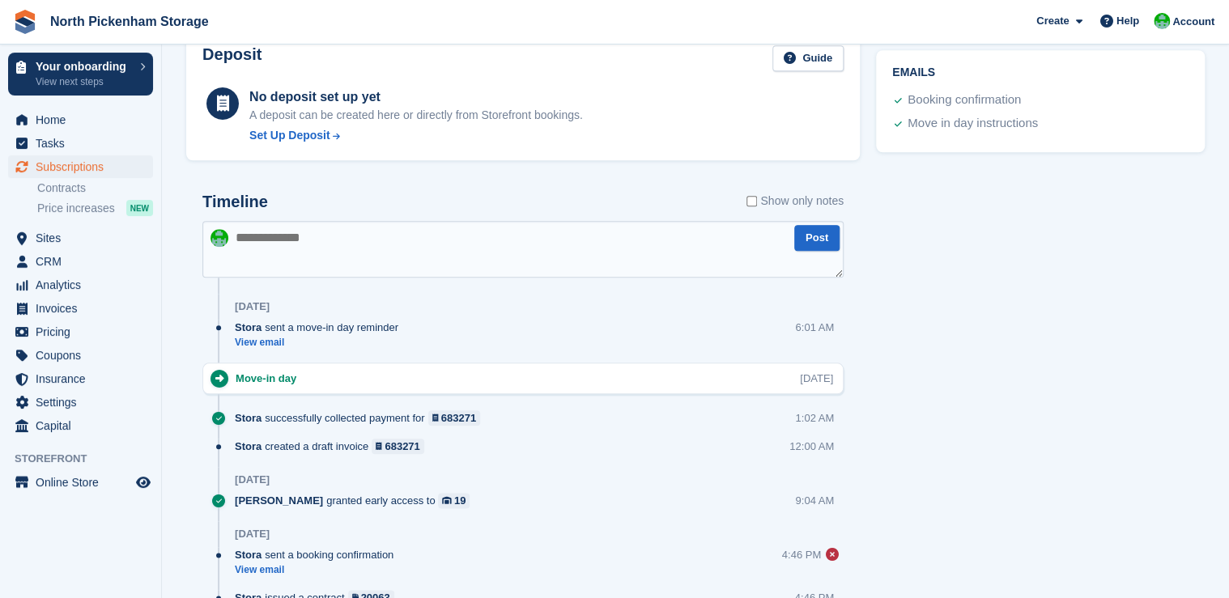
scroll to position [705, 0]
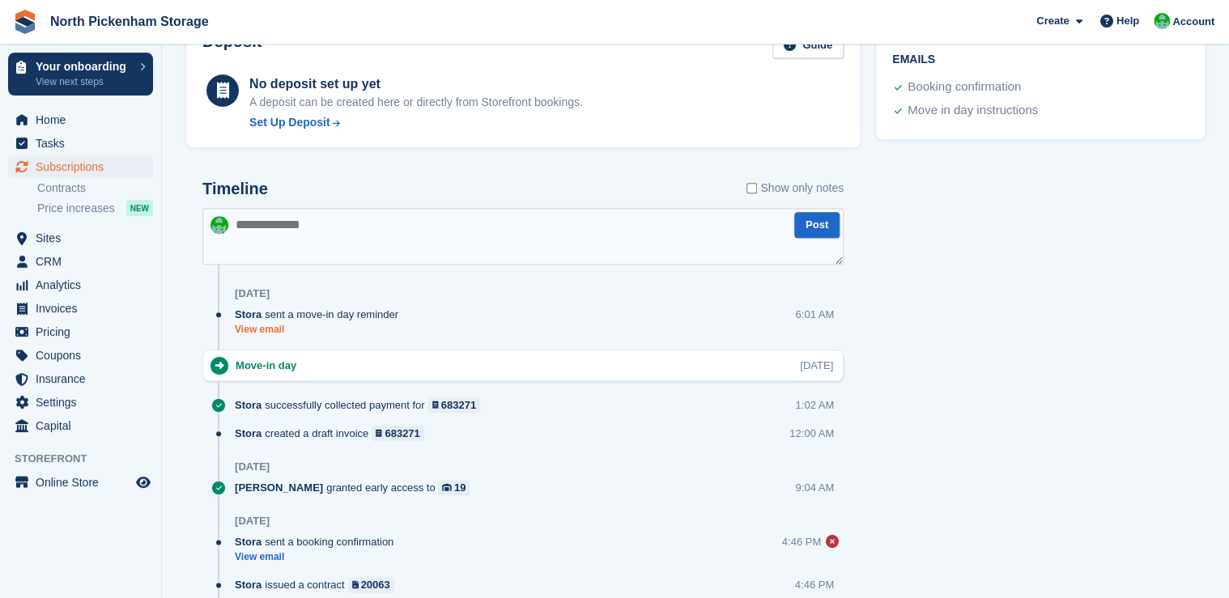
click at [249, 327] on link "View email" at bounding box center [321, 330] width 172 height 14
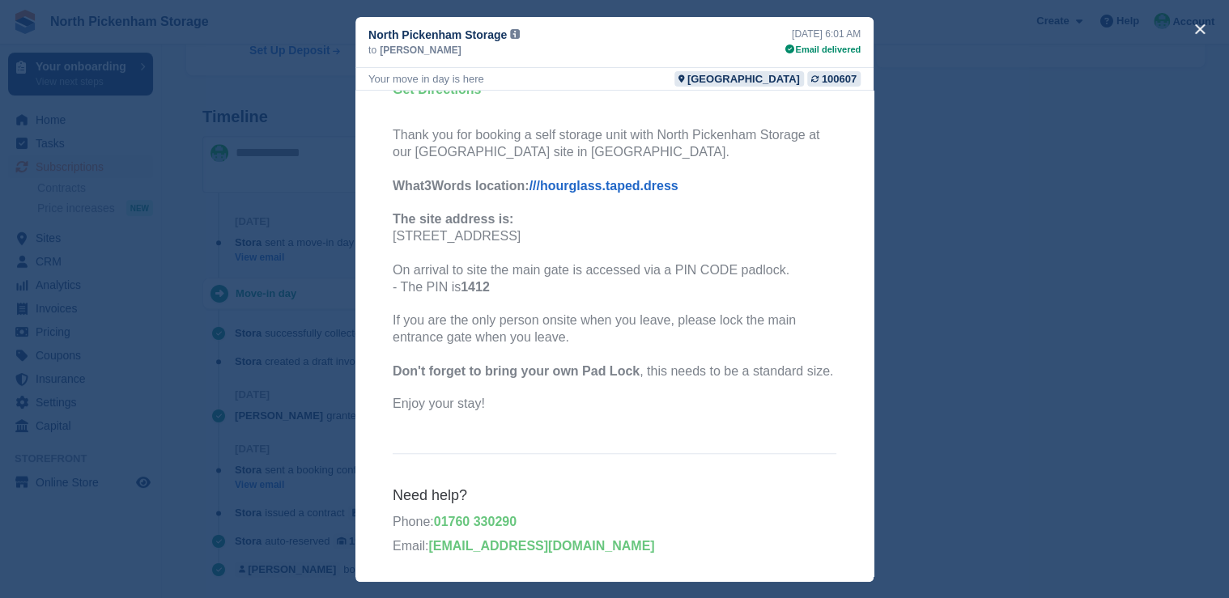
scroll to position [441, 0]
click at [1203, 30] on button "close" at bounding box center [1200, 29] width 26 height 26
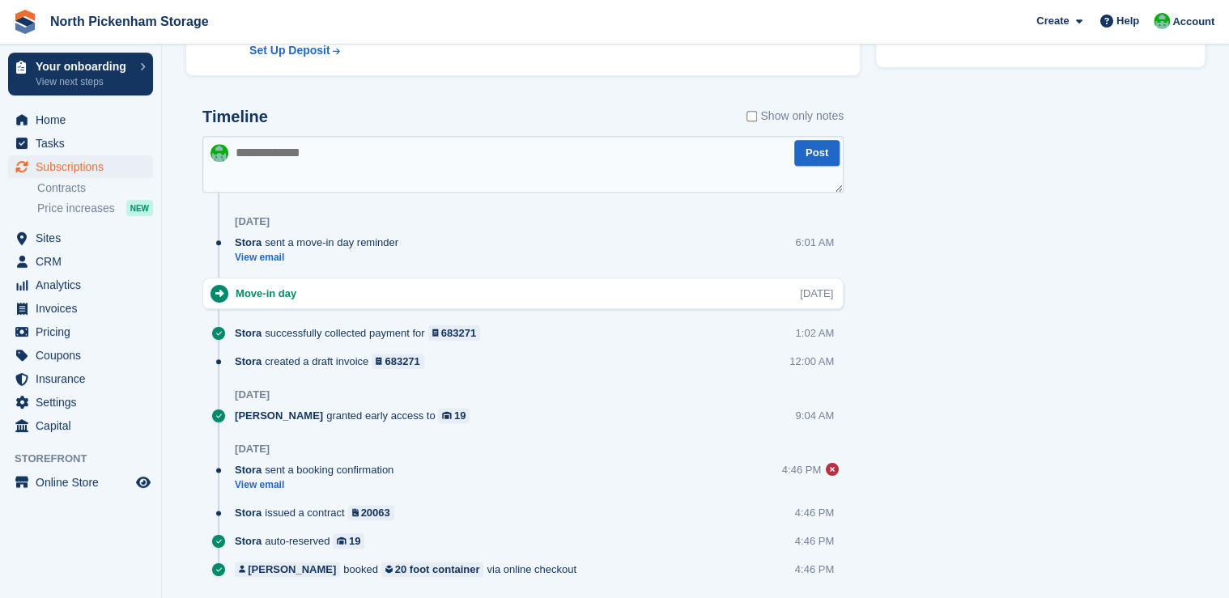
scroll to position [0, 0]
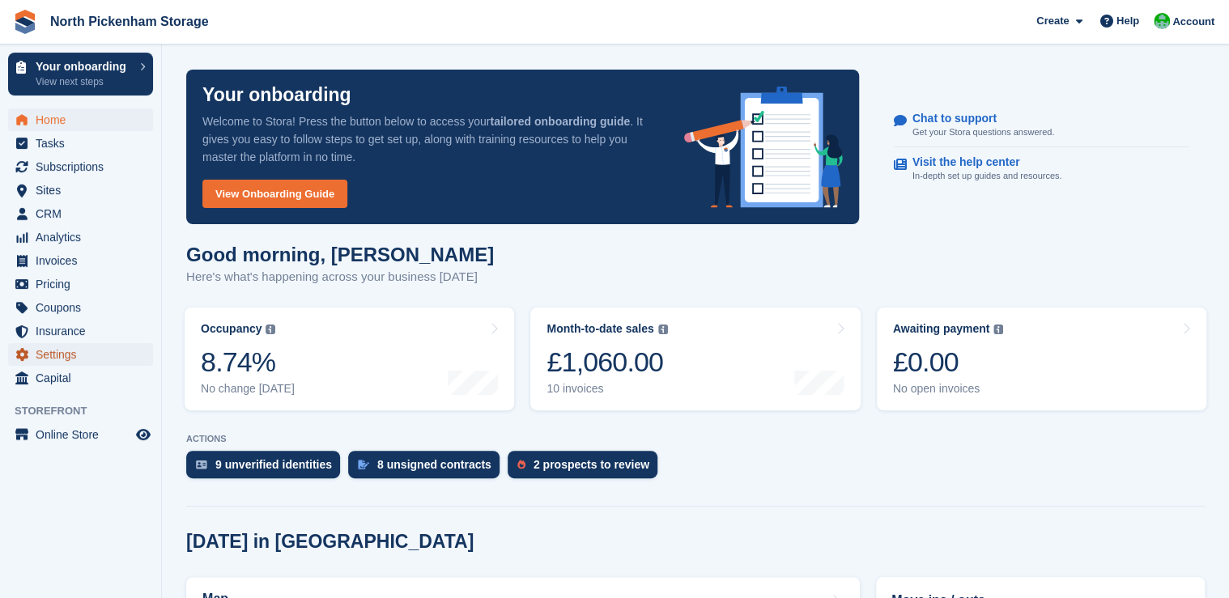
click at [57, 355] on span "Settings" at bounding box center [84, 354] width 97 height 23
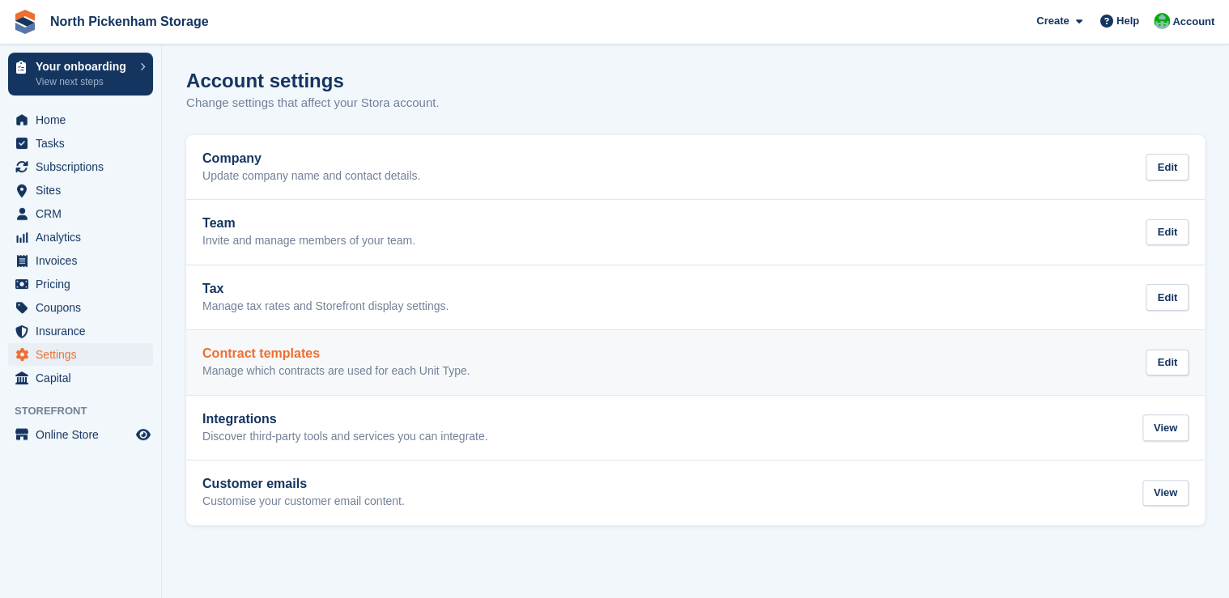
click at [277, 356] on h2 "Contract templates" at bounding box center [335, 354] width 267 height 15
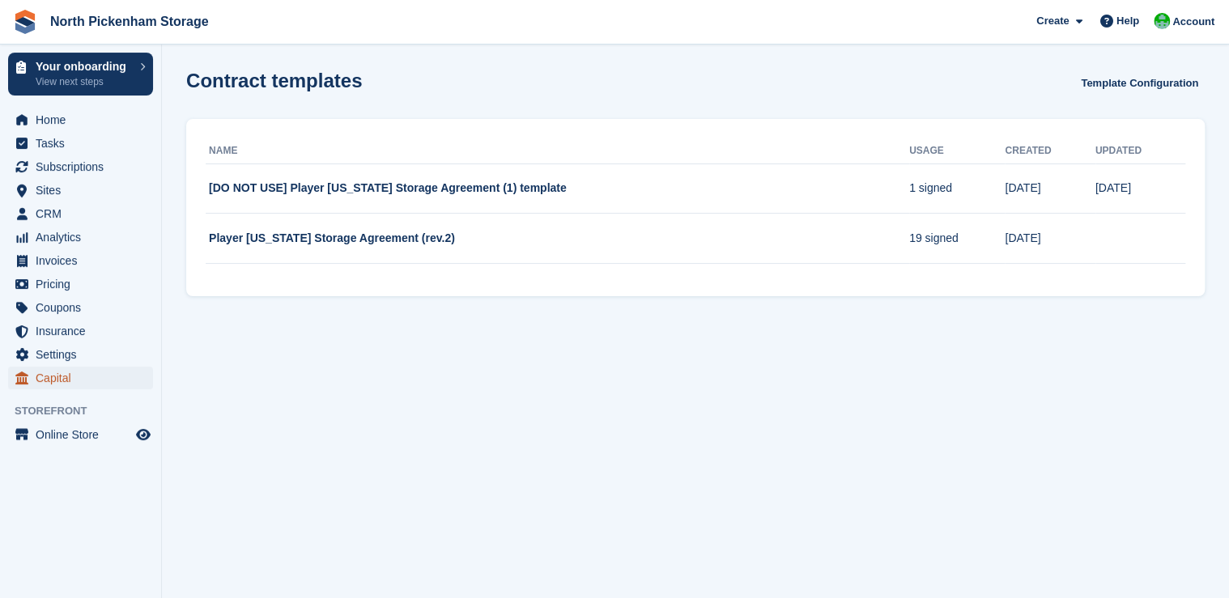
click at [62, 377] on span "Capital" at bounding box center [84, 378] width 97 height 23
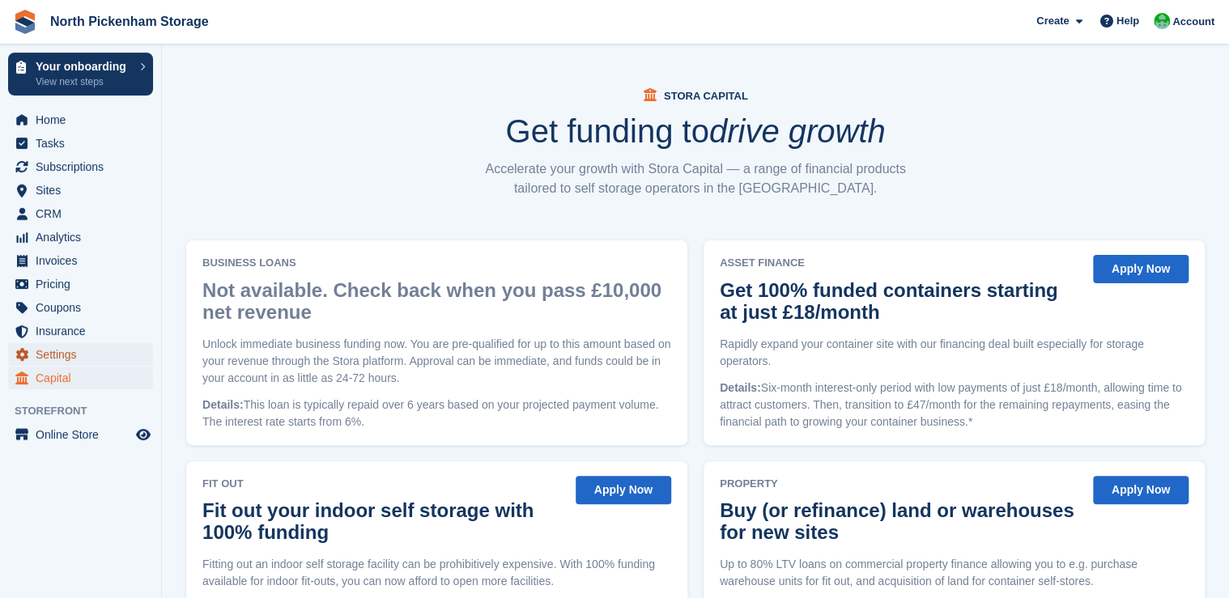
click at [41, 351] on span "Settings" at bounding box center [84, 354] width 97 height 23
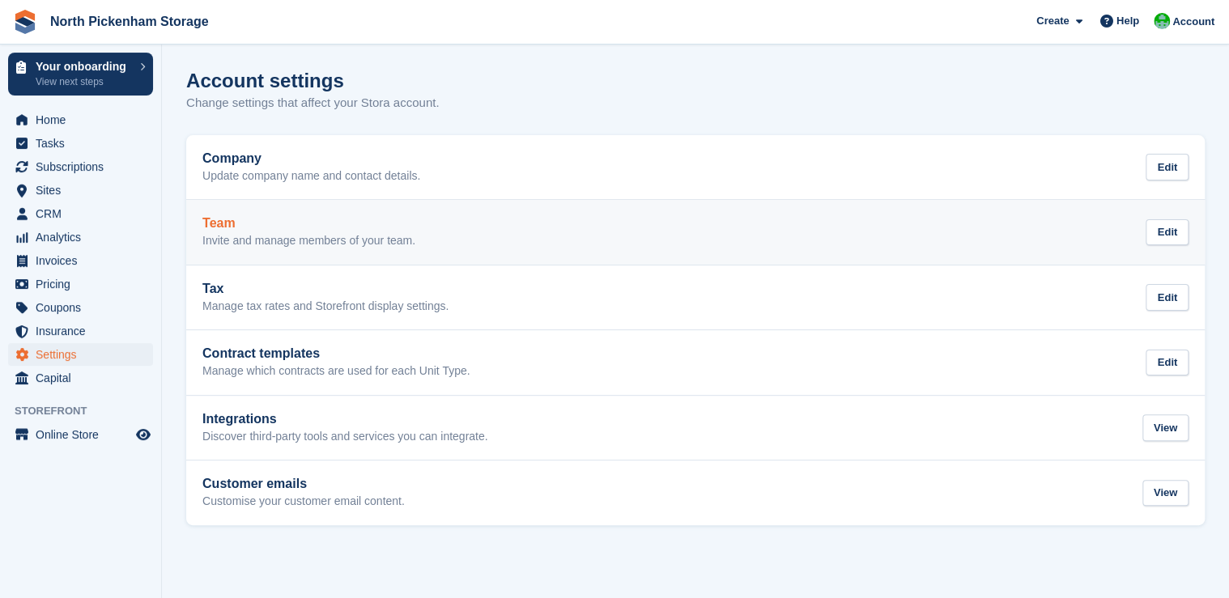
click at [253, 234] on p "Invite and manage members of your team." at bounding box center [308, 241] width 213 height 15
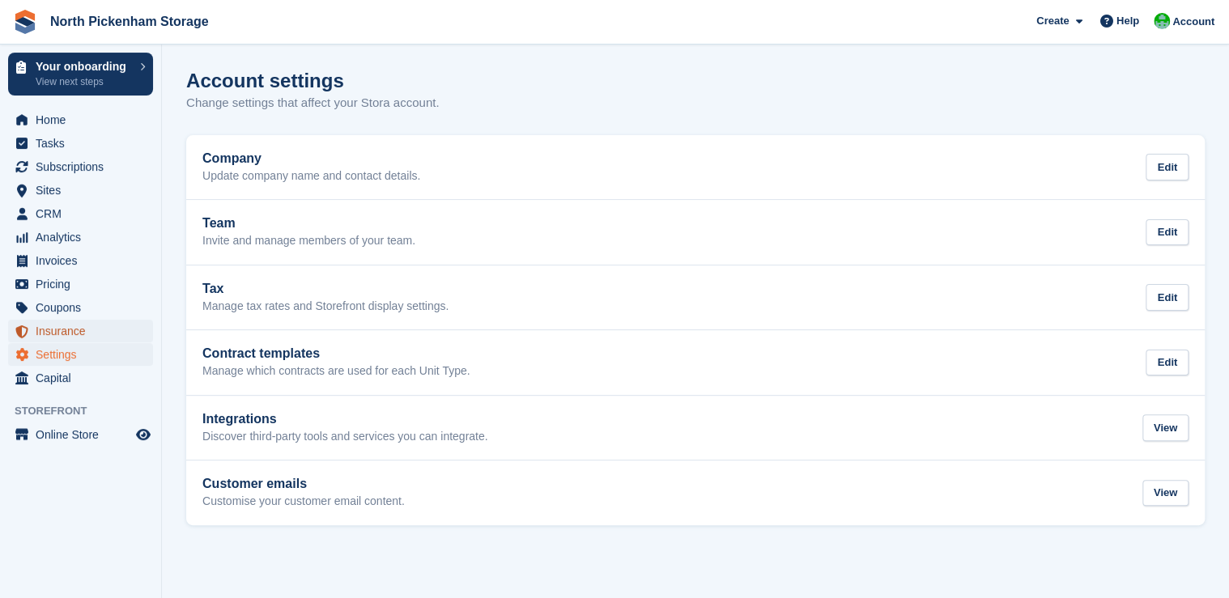
click at [66, 333] on span "Insurance" at bounding box center [84, 331] width 97 height 23
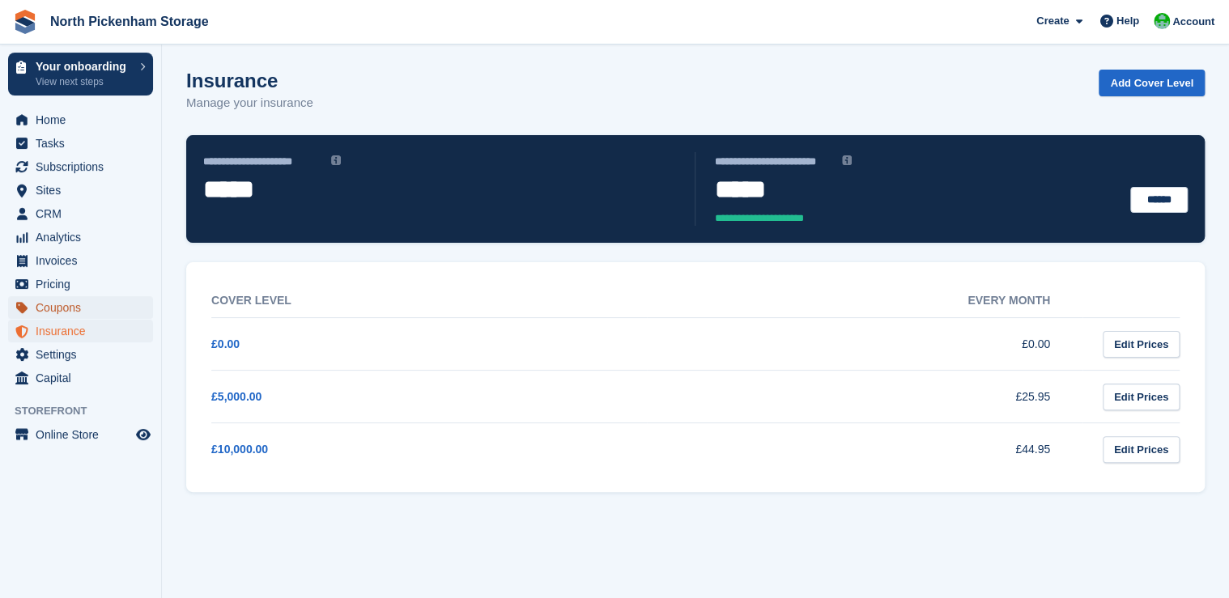
click at [54, 306] on span "Coupons" at bounding box center [84, 307] width 97 height 23
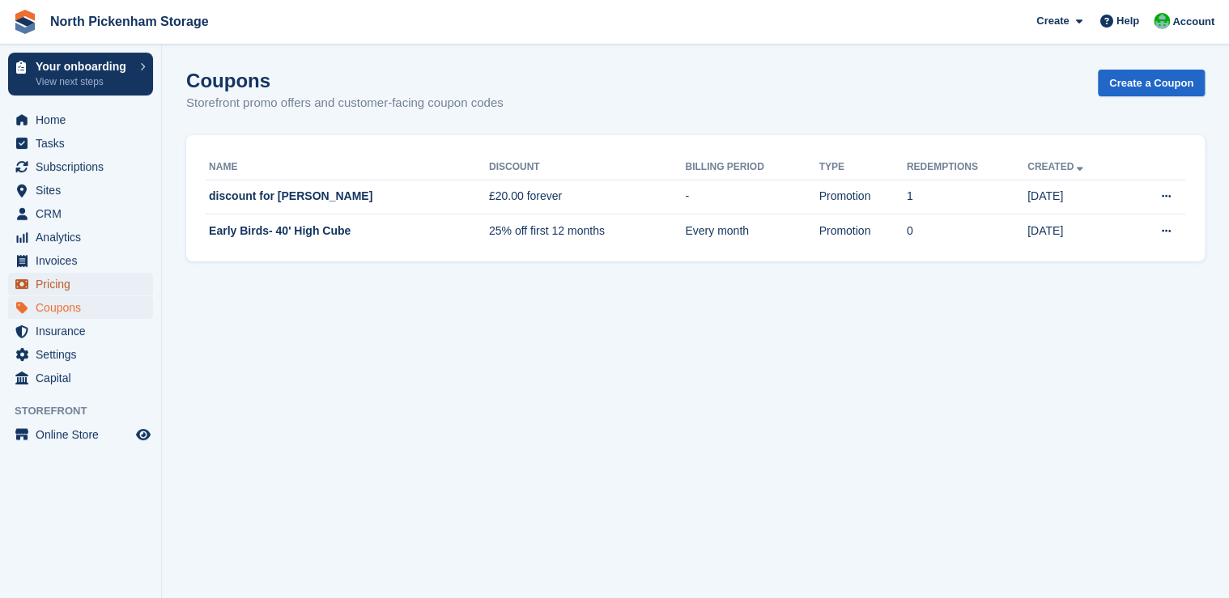
click at [57, 284] on span "Pricing" at bounding box center [84, 284] width 97 height 23
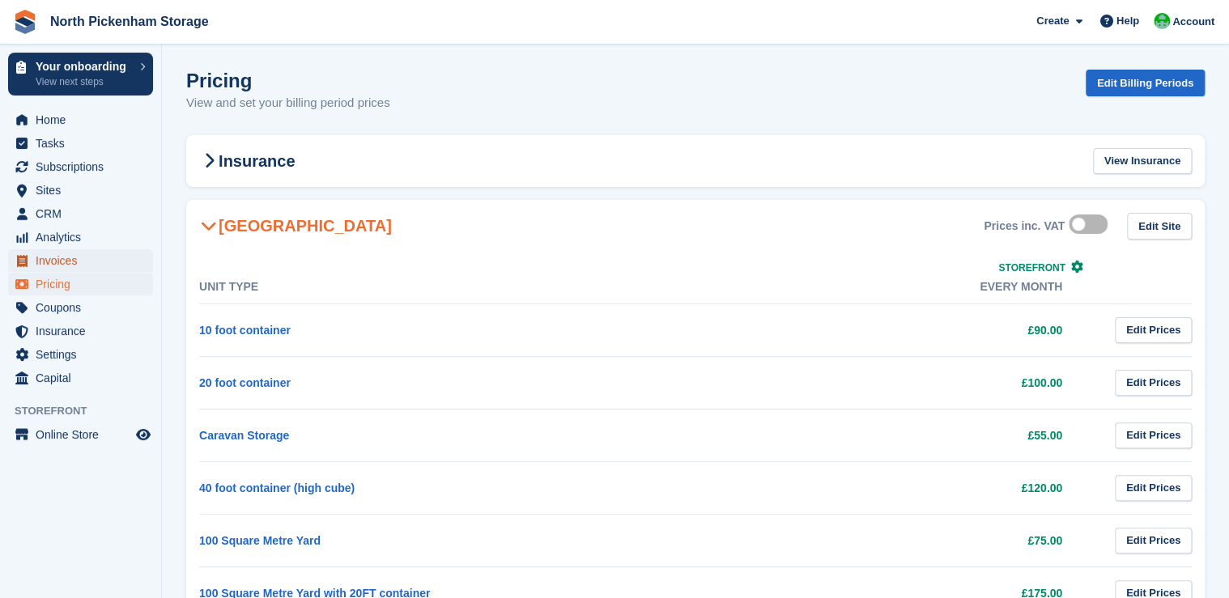
click at [57, 265] on span "Invoices" at bounding box center [84, 260] width 97 height 23
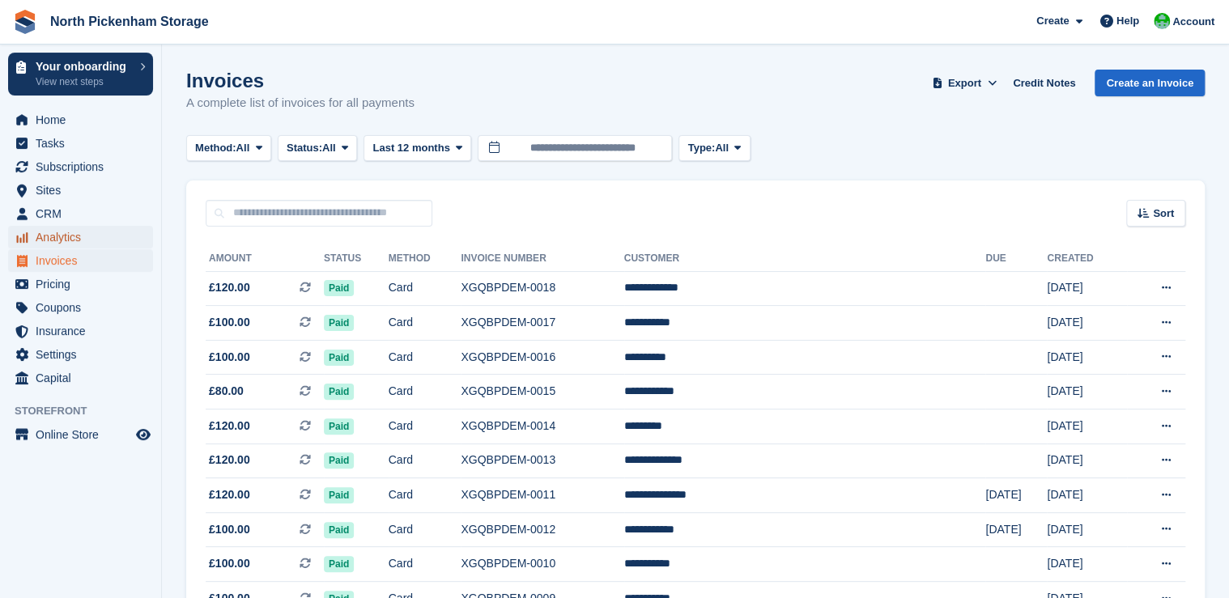
click at [57, 240] on span "Analytics" at bounding box center [84, 237] width 97 height 23
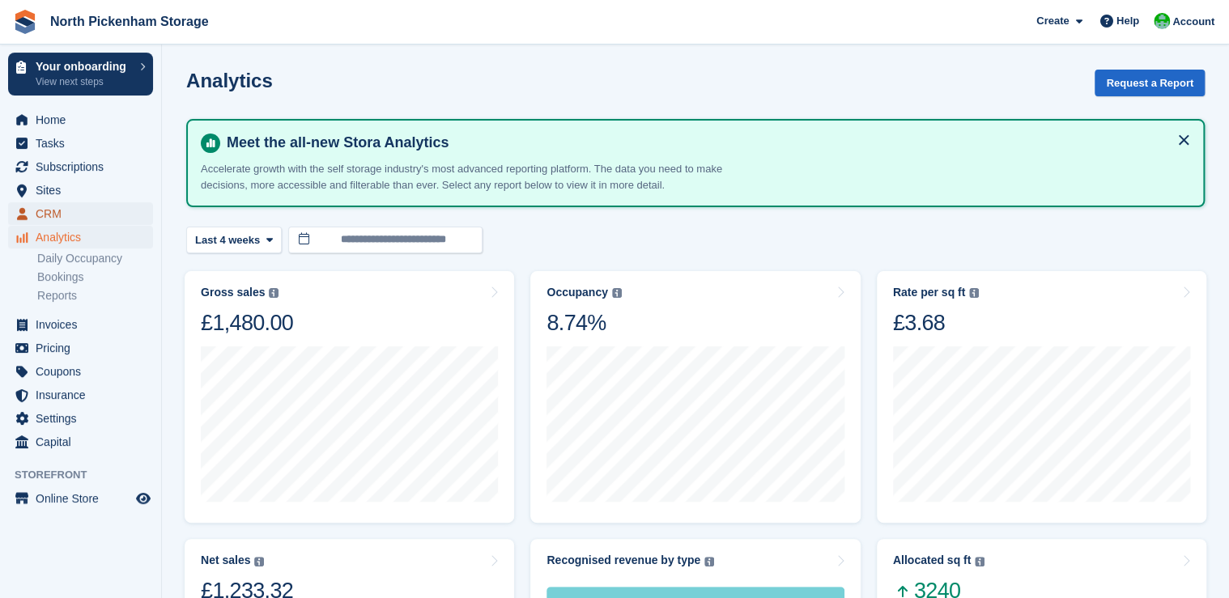
click at [46, 217] on span "CRM" at bounding box center [84, 213] width 97 height 23
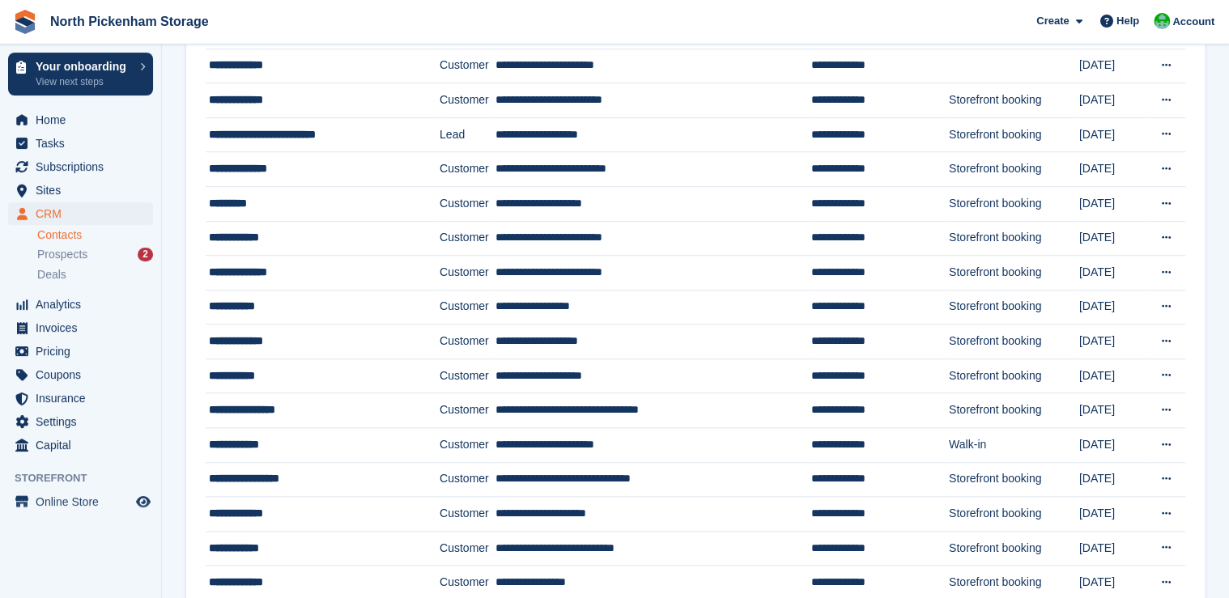
scroll to position [653, 0]
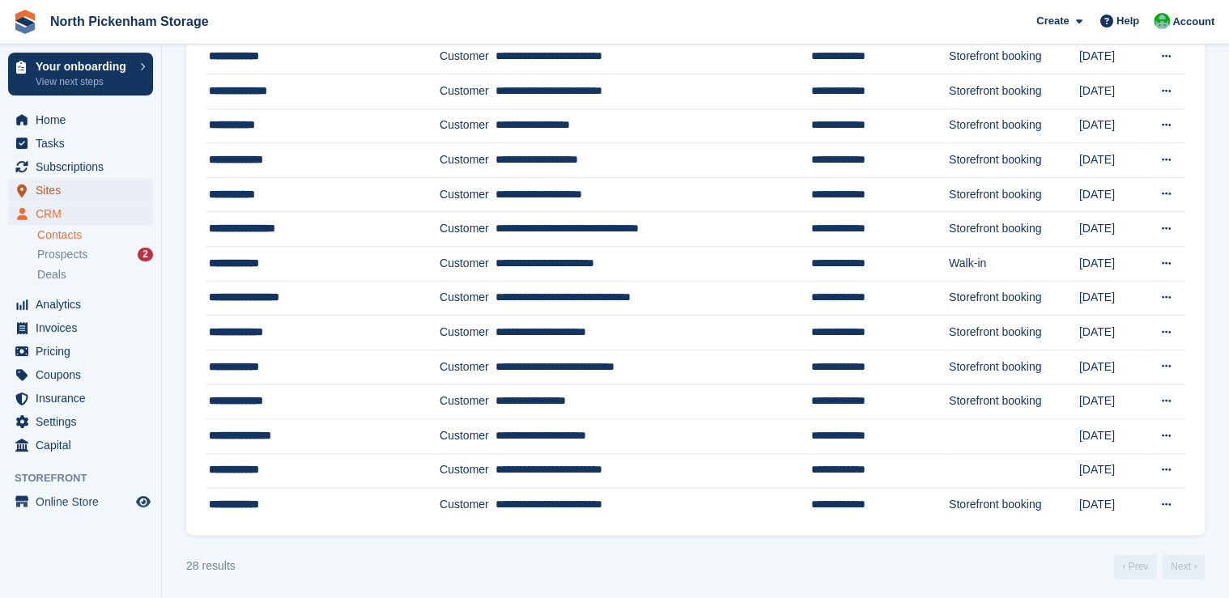
click at [49, 190] on span "Sites" at bounding box center [84, 190] width 97 height 23
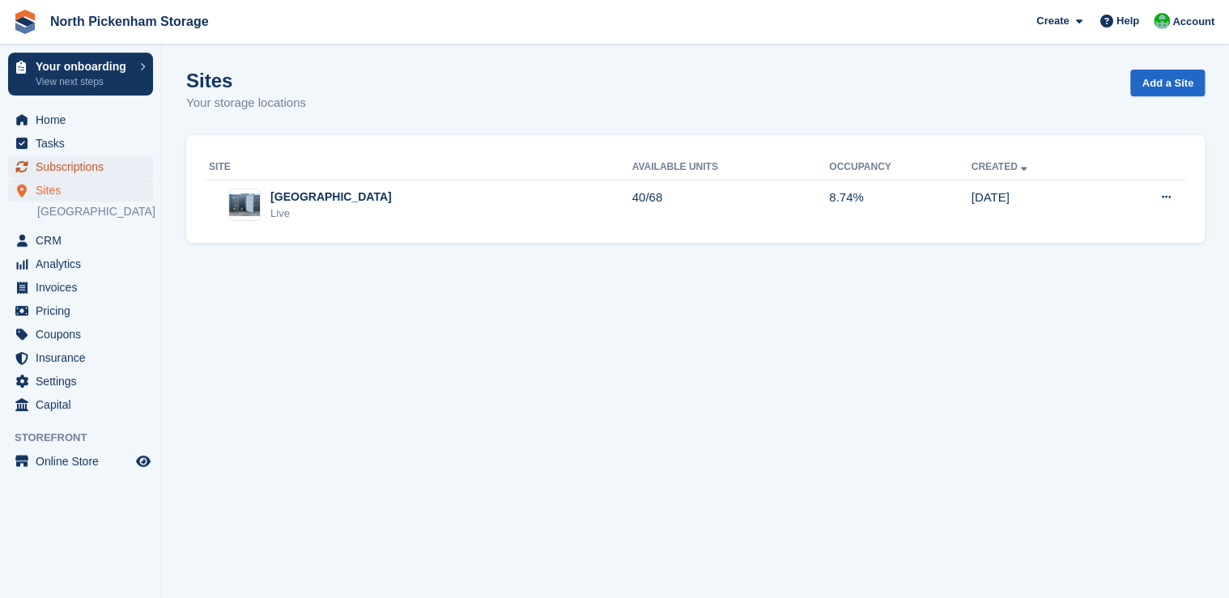
click at [75, 173] on span "Subscriptions" at bounding box center [84, 166] width 97 height 23
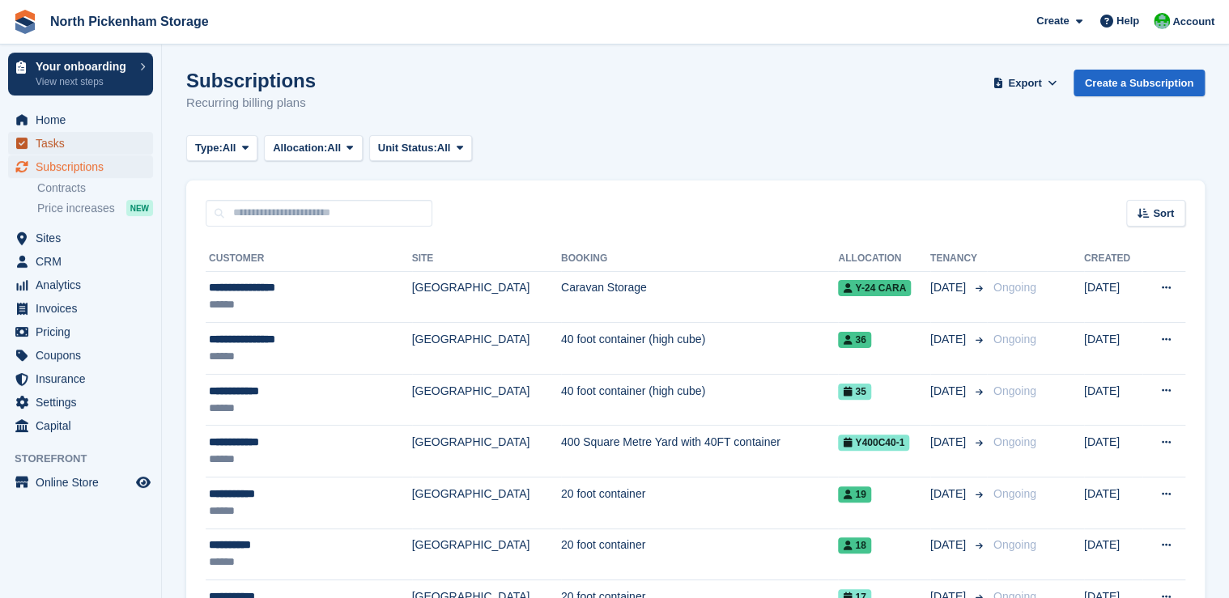
click at [47, 148] on span "Tasks" at bounding box center [84, 143] width 97 height 23
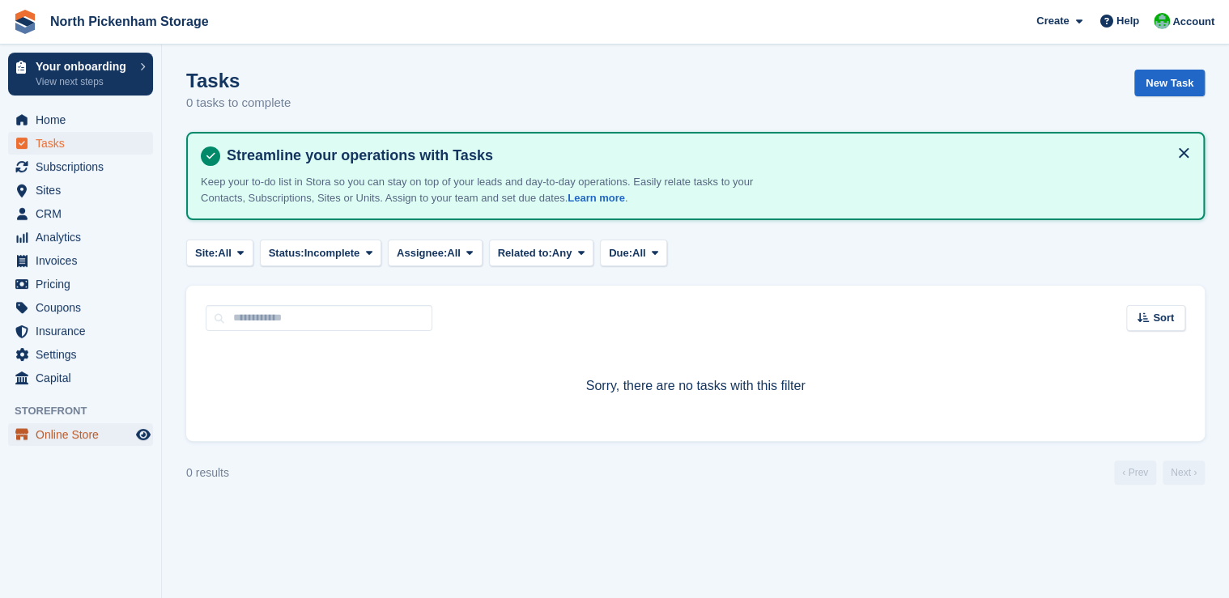
click at [84, 438] on span "Online Store" at bounding box center [84, 435] width 97 height 23
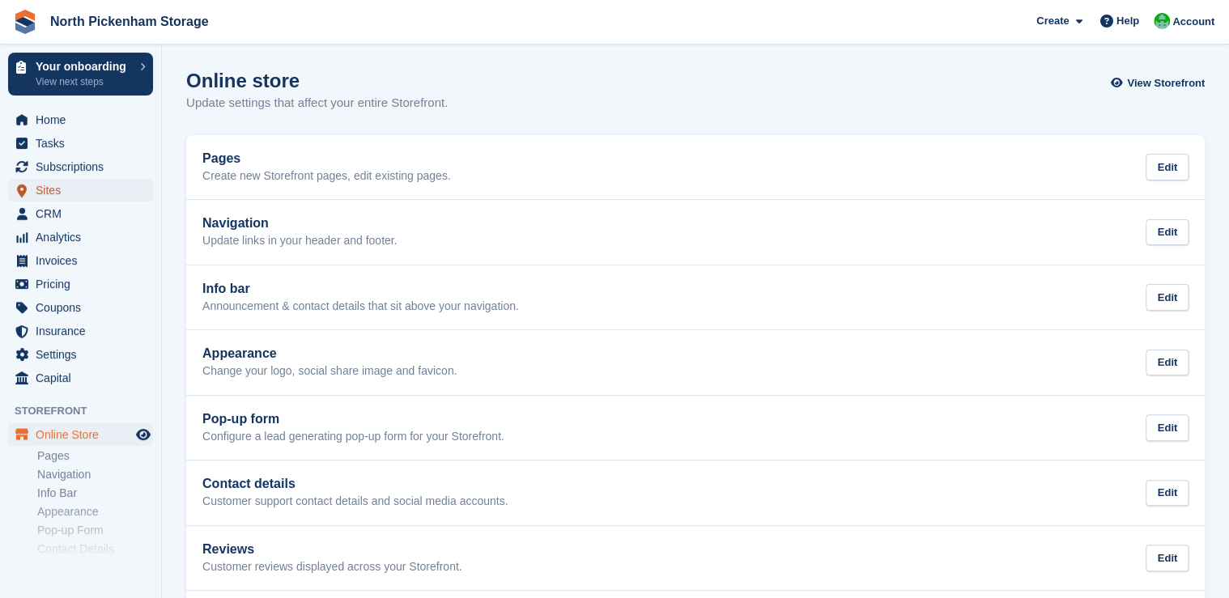
click at [48, 190] on span "Sites" at bounding box center [84, 190] width 97 height 23
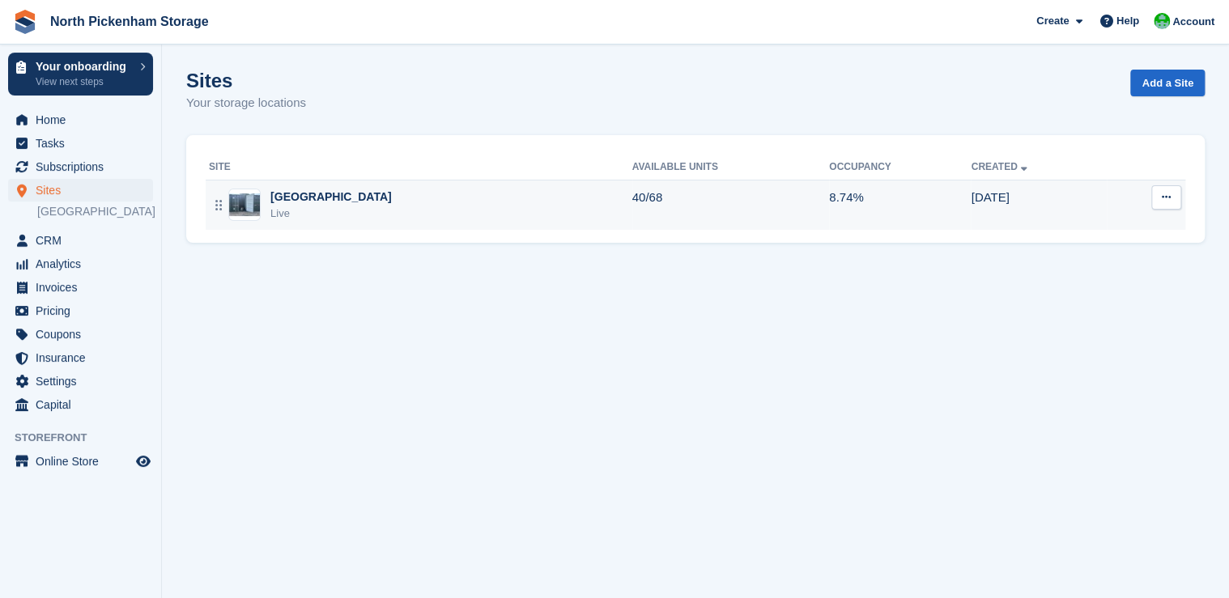
click at [1174, 195] on button at bounding box center [1167, 197] width 30 height 24
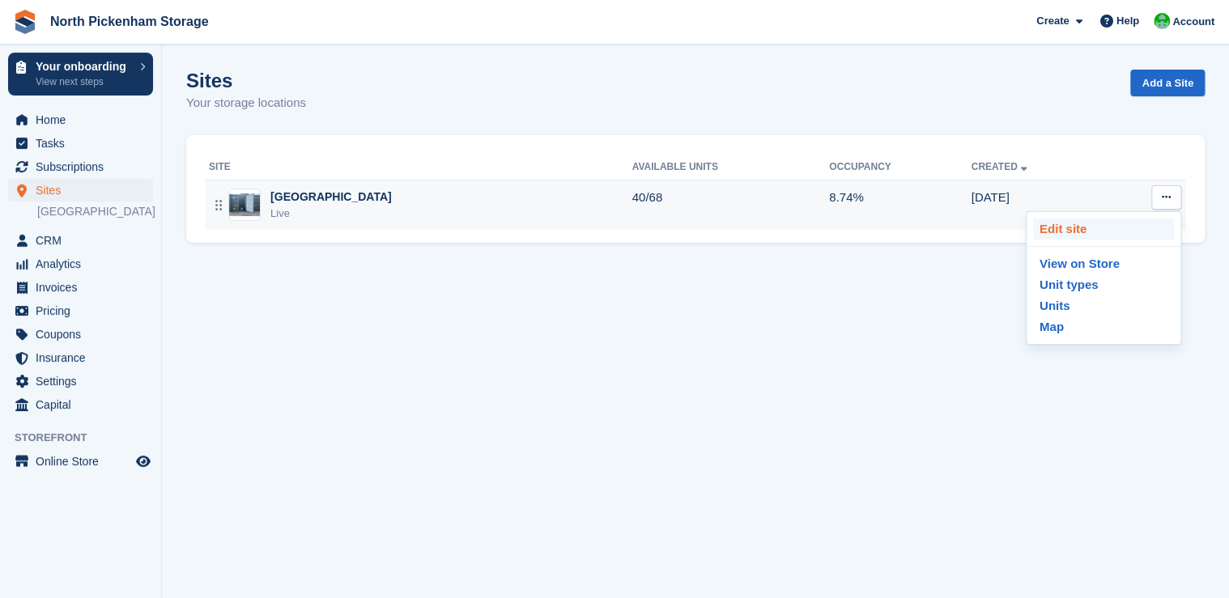
click at [1072, 227] on p "Edit site" at bounding box center [1103, 229] width 141 height 21
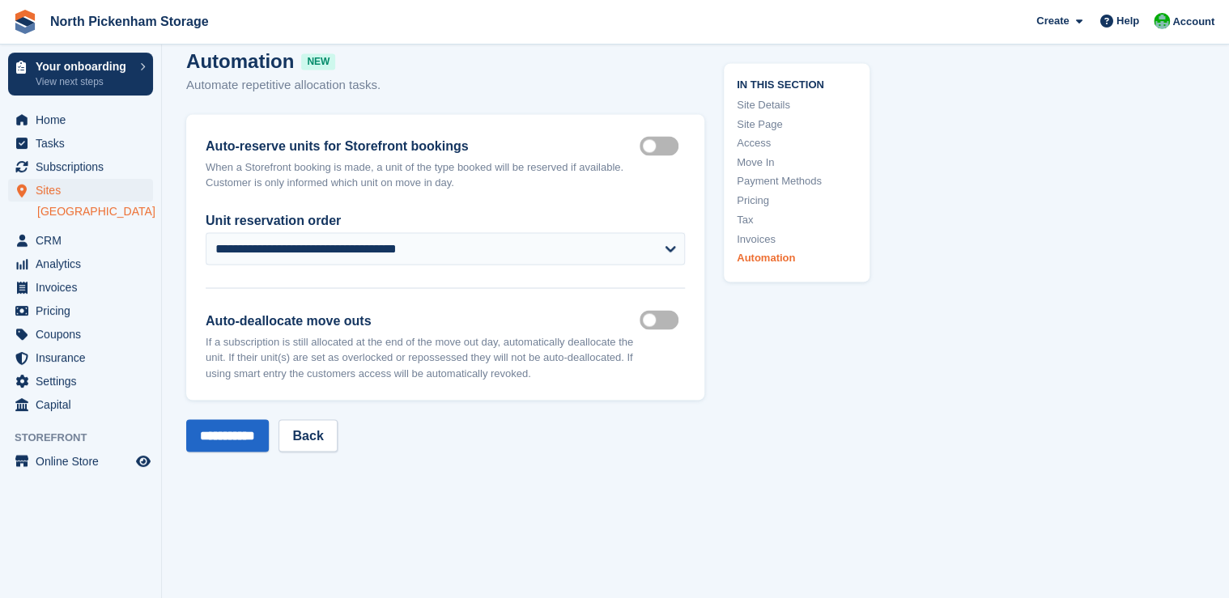
scroll to position [7619, 0]
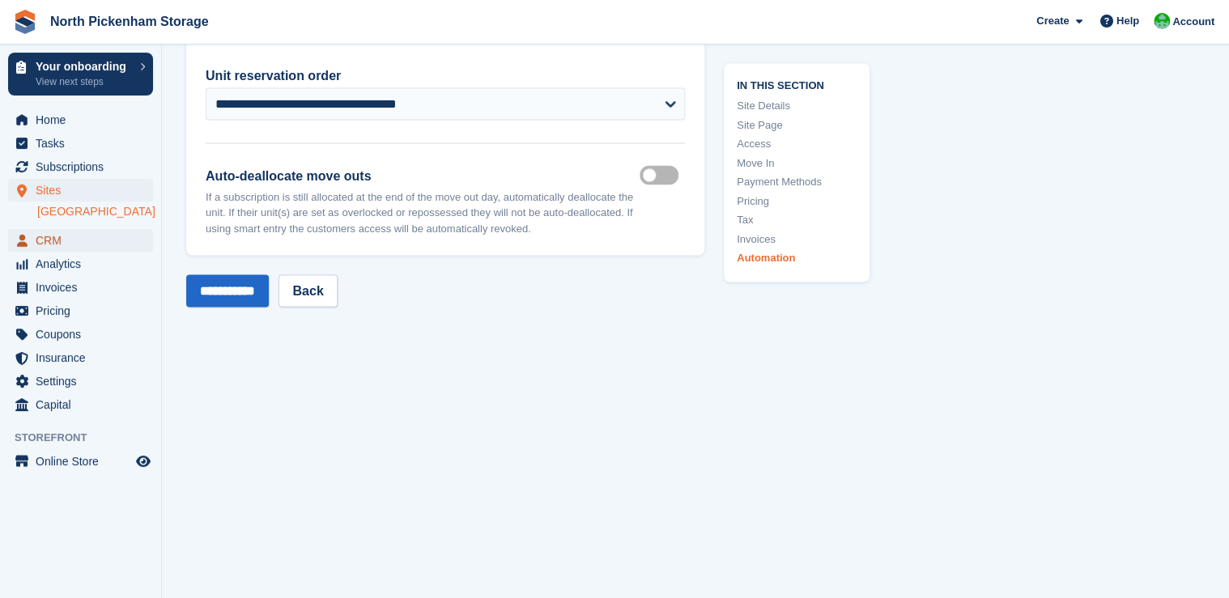
click at [55, 239] on span "CRM" at bounding box center [84, 240] width 97 height 23
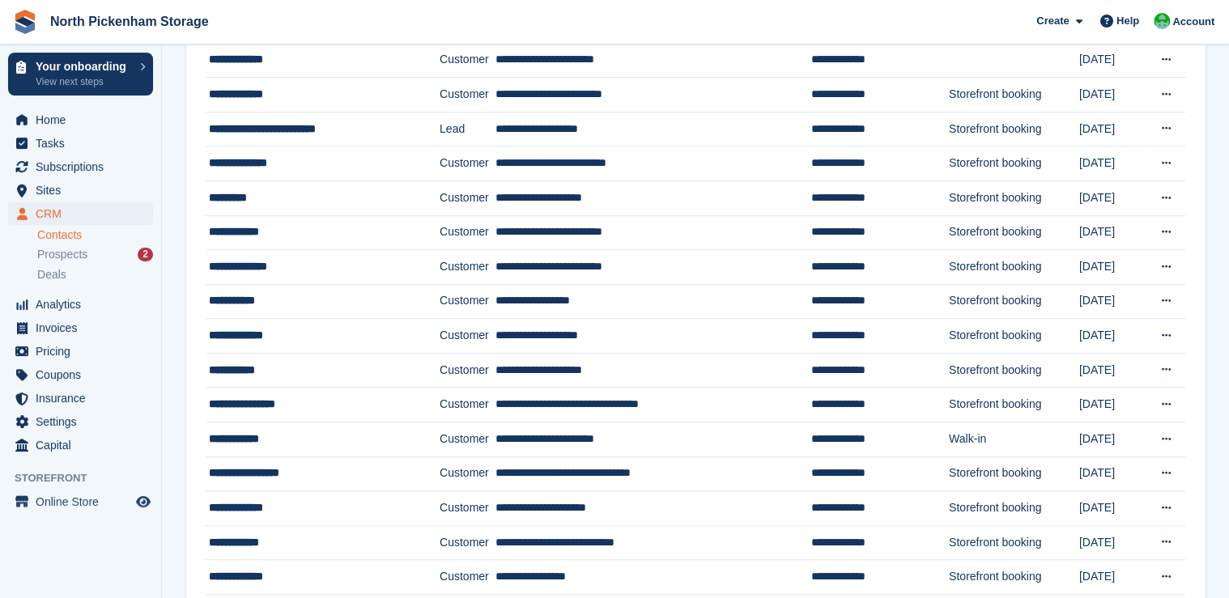
scroll to position [653, 0]
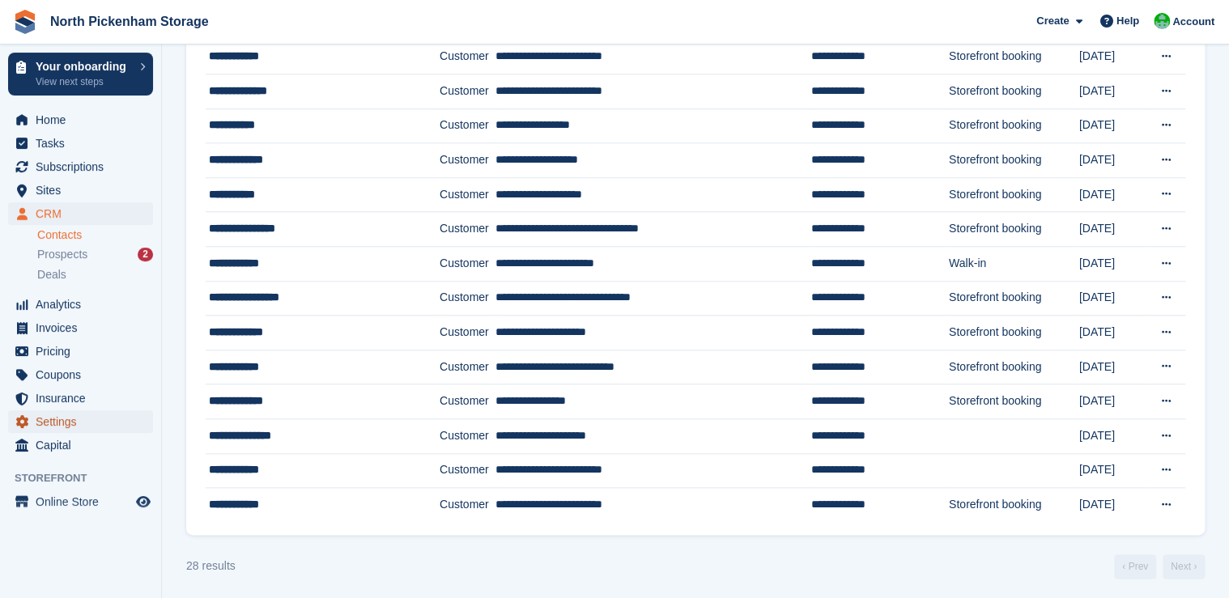
click at [45, 432] on span "Settings" at bounding box center [84, 422] width 97 height 23
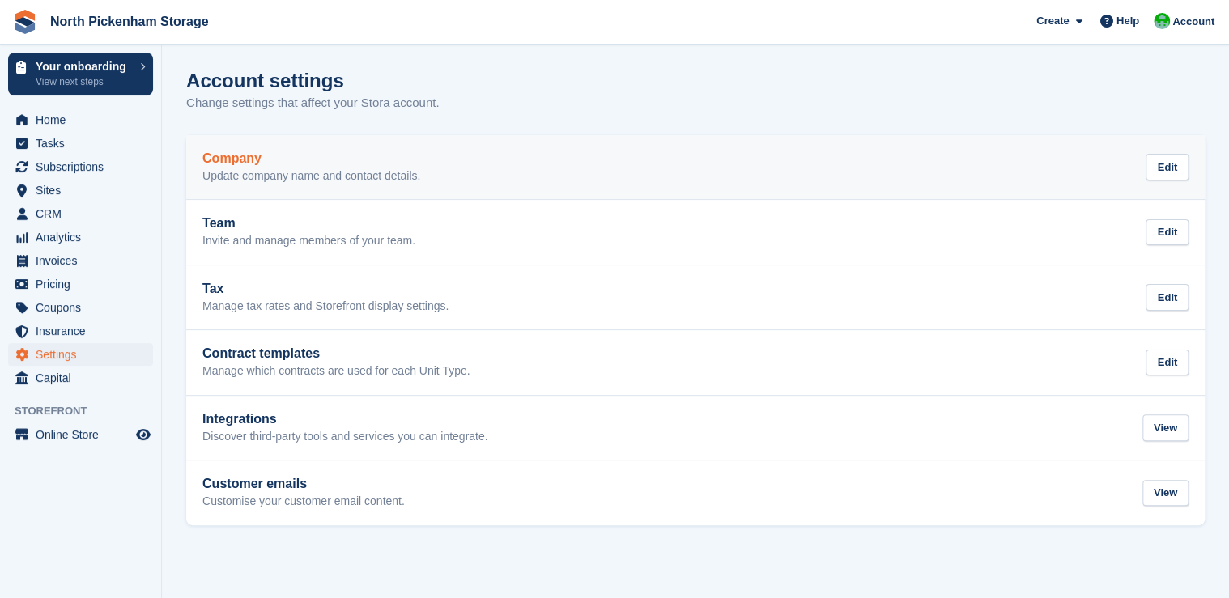
click at [356, 169] on p "Update company name and contact details." at bounding box center [311, 176] width 218 height 15
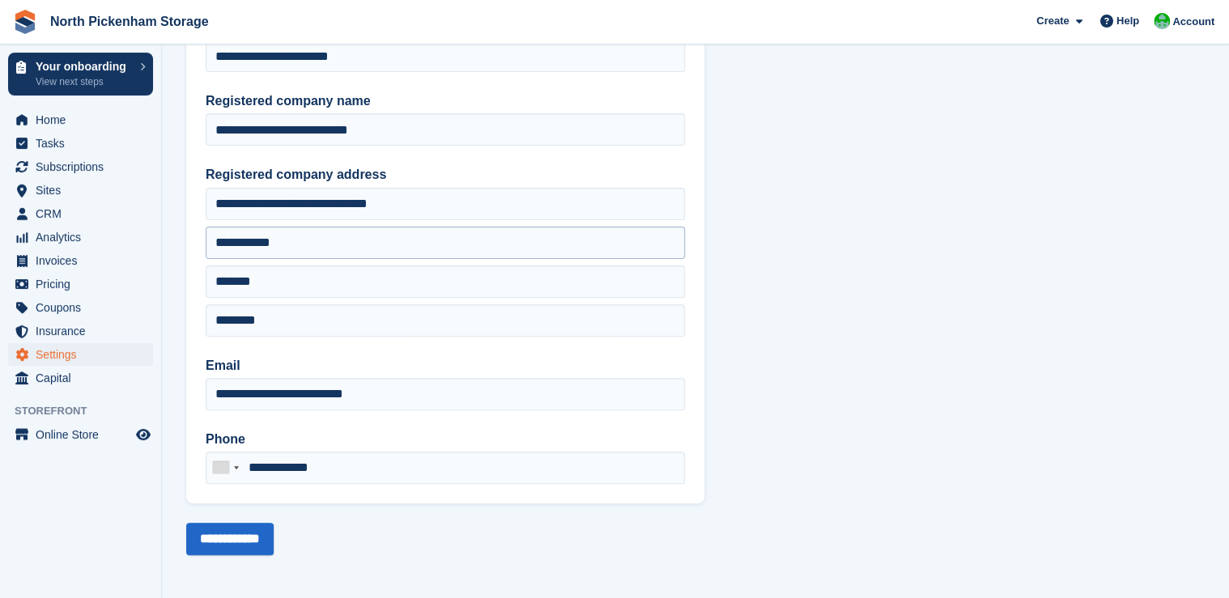
scroll to position [117, 0]
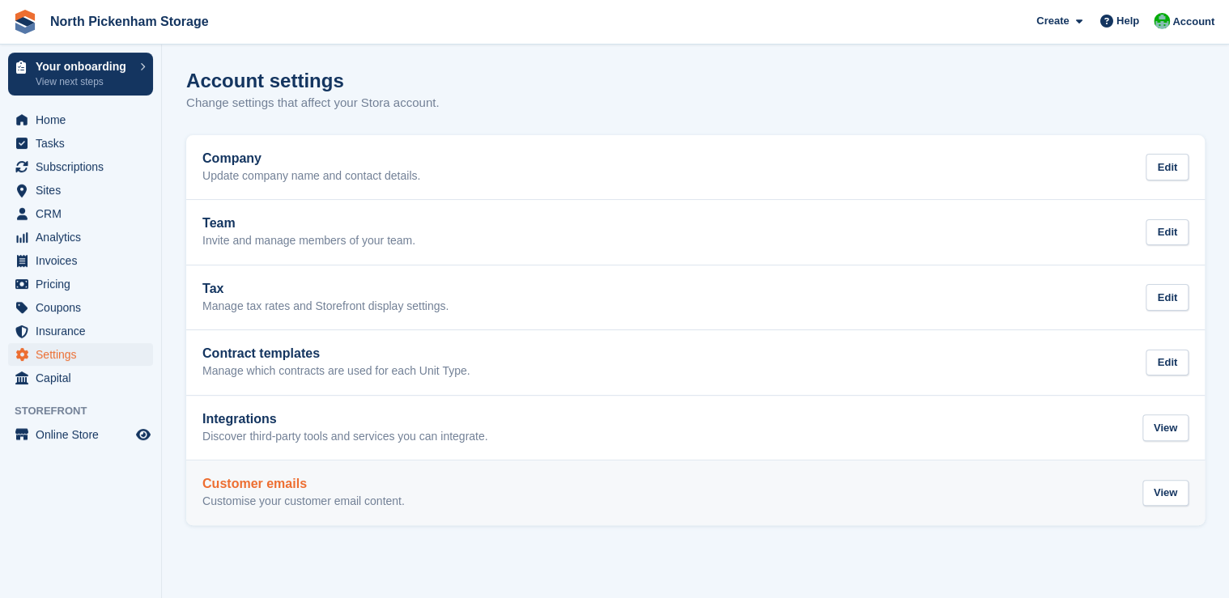
click at [295, 486] on h2 "Customer emails" at bounding box center [303, 484] width 202 height 15
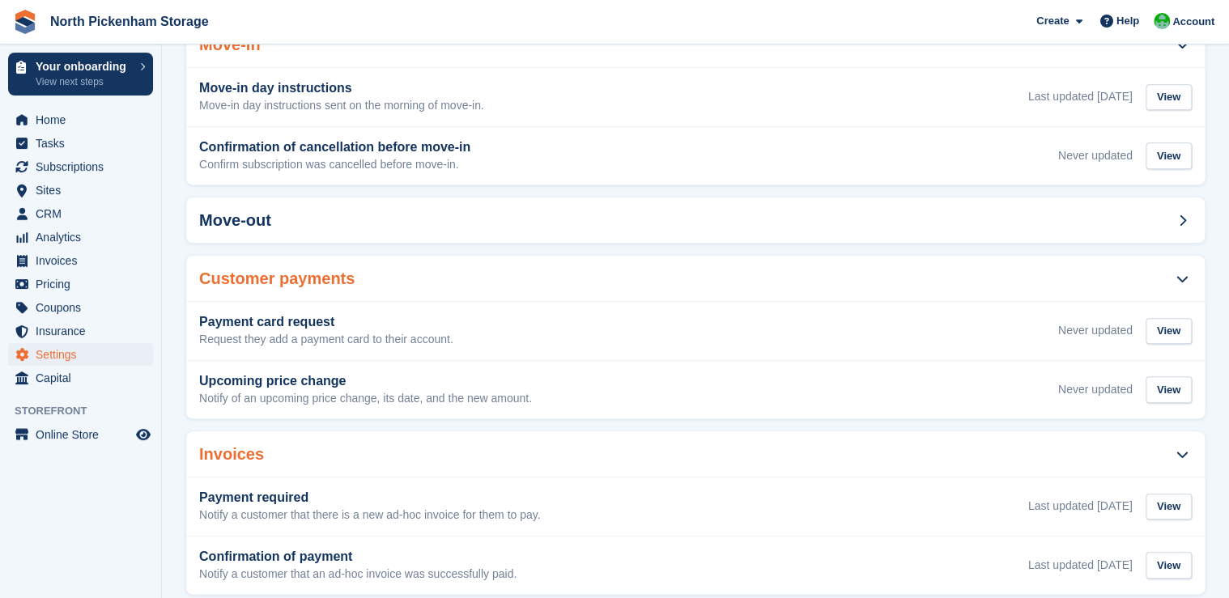
scroll to position [603, 0]
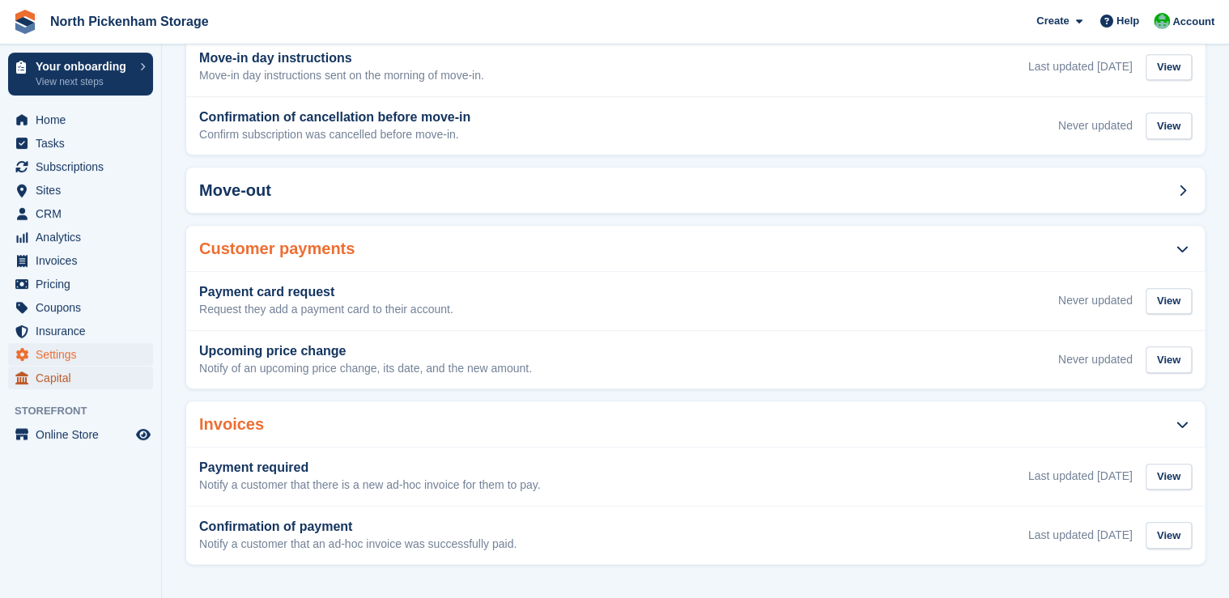
click at [65, 376] on span "Capital" at bounding box center [84, 378] width 97 height 23
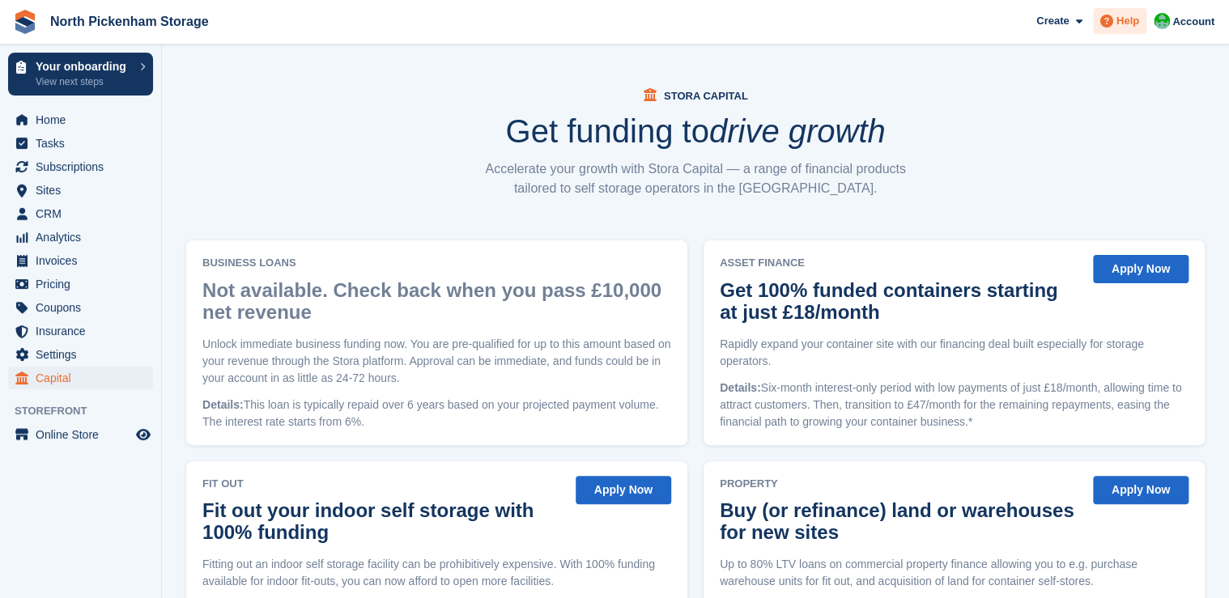
click at [1104, 24] on icon at bounding box center [1107, 21] width 13 height 13
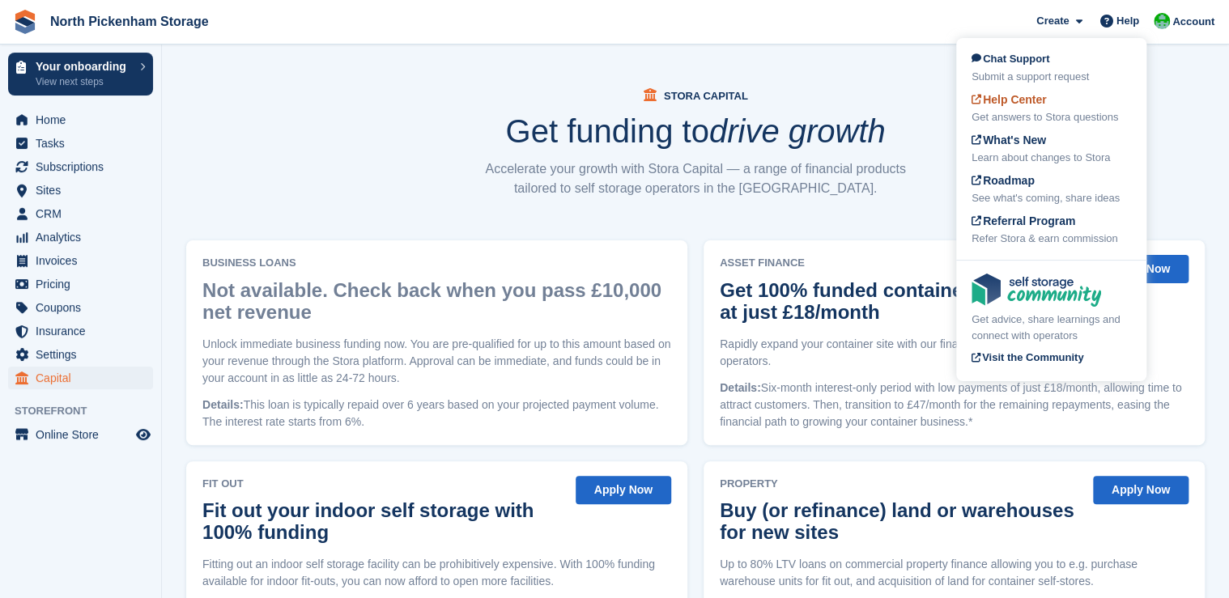
click at [1020, 99] on span "Help Center" at bounding box center [1009, 99] width 75 height 13
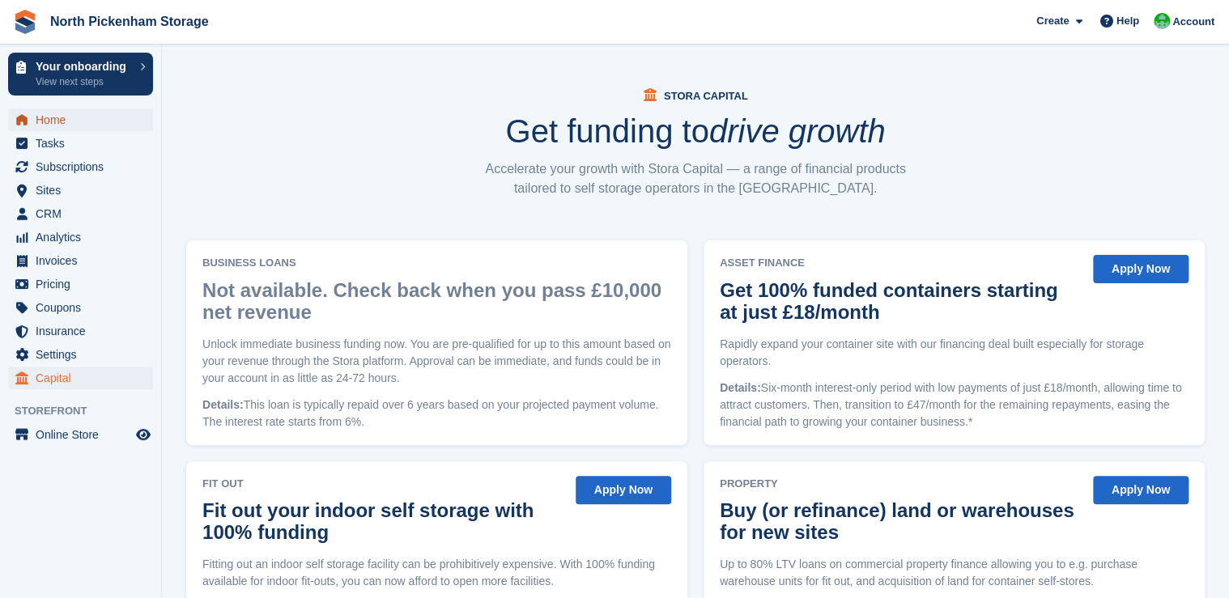
click at [50, 127] on span "Home" at bounding box center [84, 120] width 97 height 23
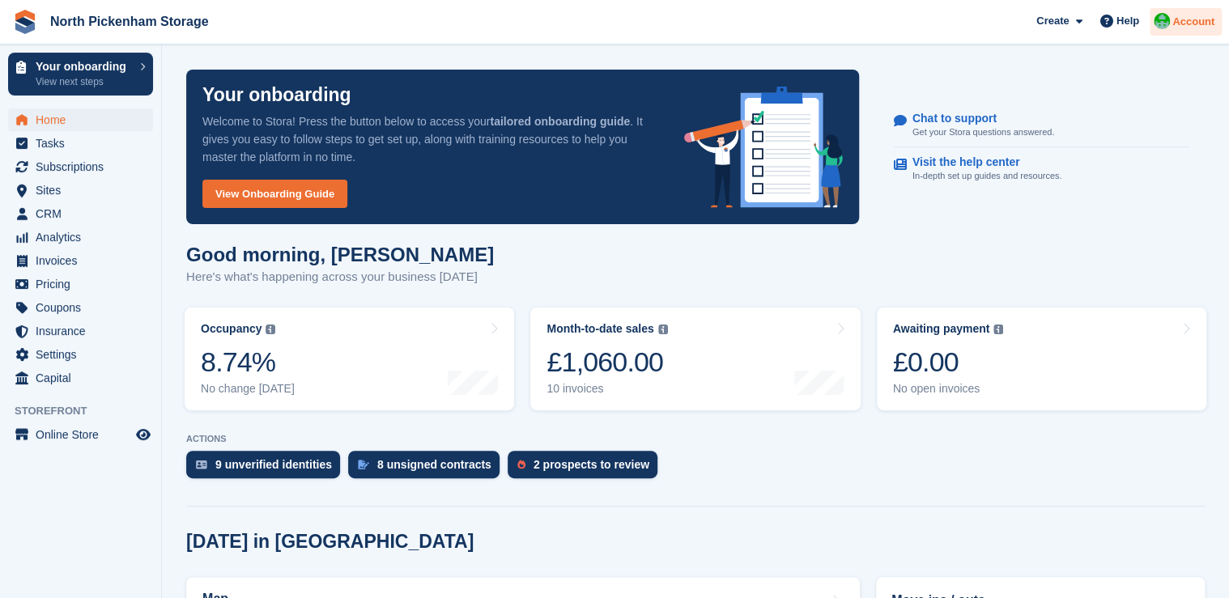
click at [1186, 15] on span "Account" at bounding box center [1194, 22] width 42 height 16
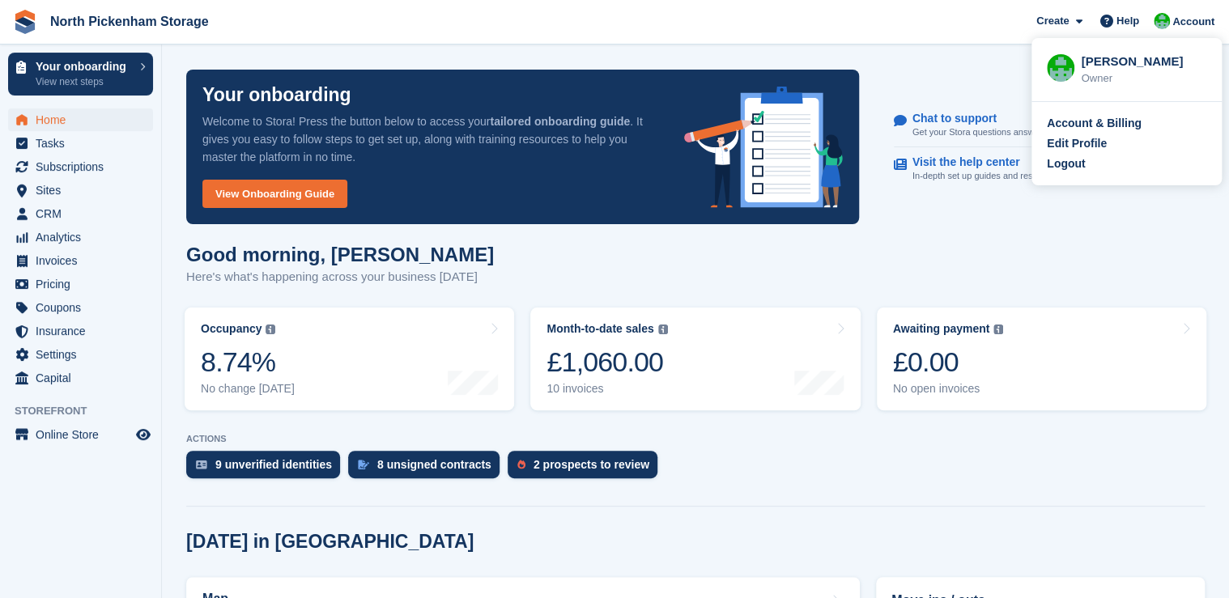
click at [983, 65] on div "Your onboarding Welcome to Stora! Press the button below to access your tailore…" at bounding box center [696, 147] width 1038 height 174
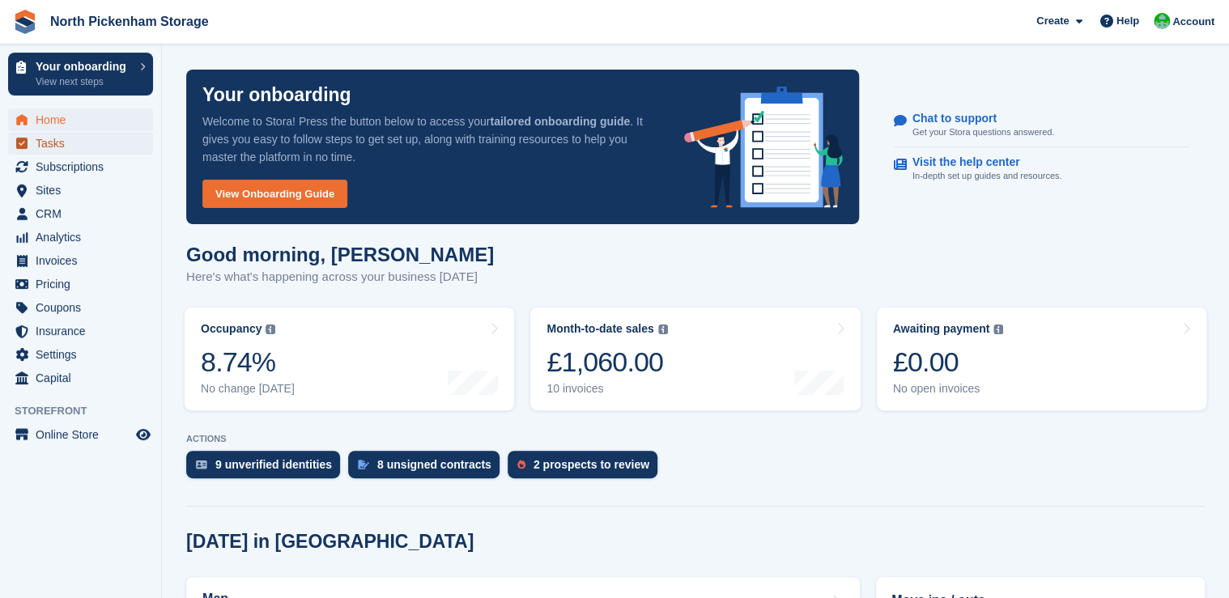
click at [47, 147] on span "Tasks" at bounding box center [84, 143] width 97 height 23
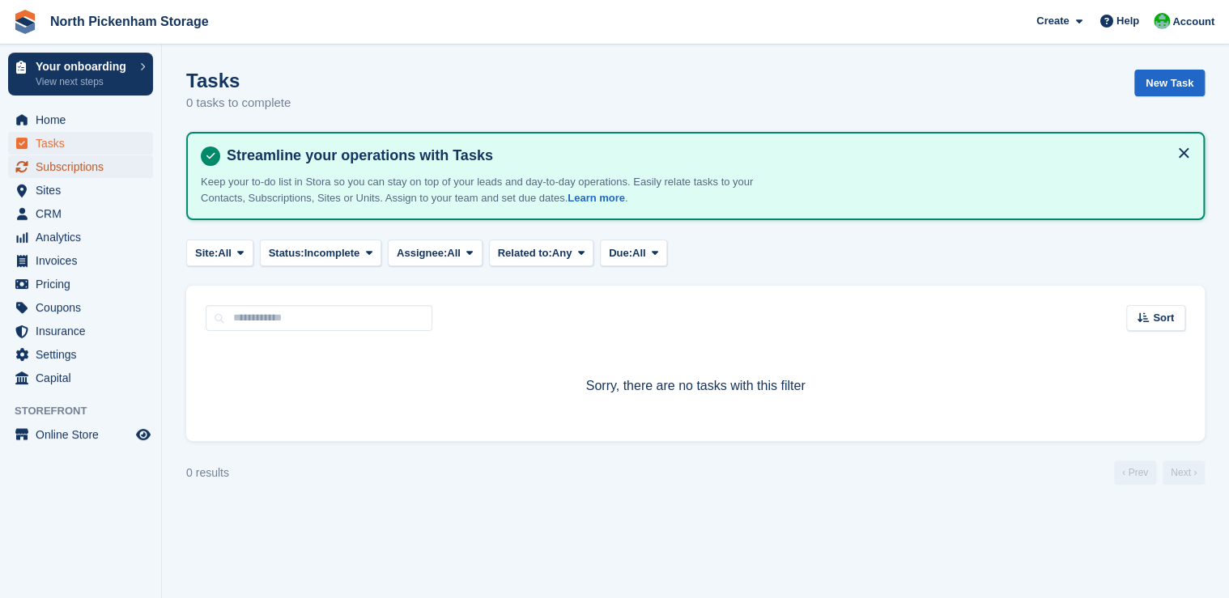
click at [53, 165] on span "Subscriptions" at bounding box center [84, 166] width 97 height 23
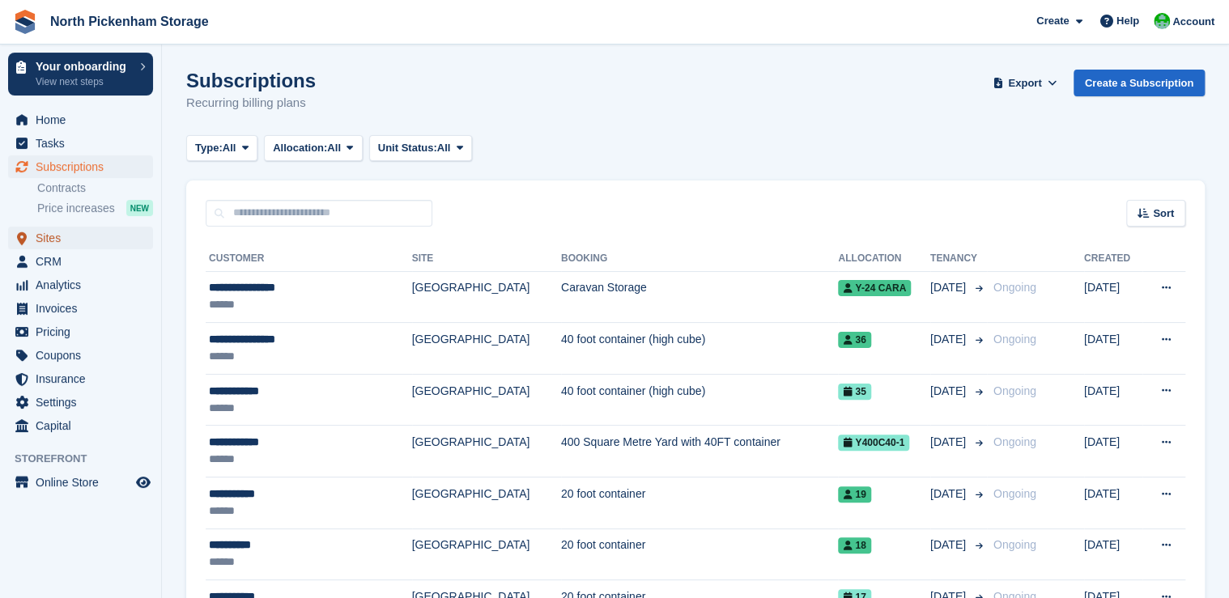
click at [53, 238] on span "Sites" at bounding box center [84, 238] width 97 height 23
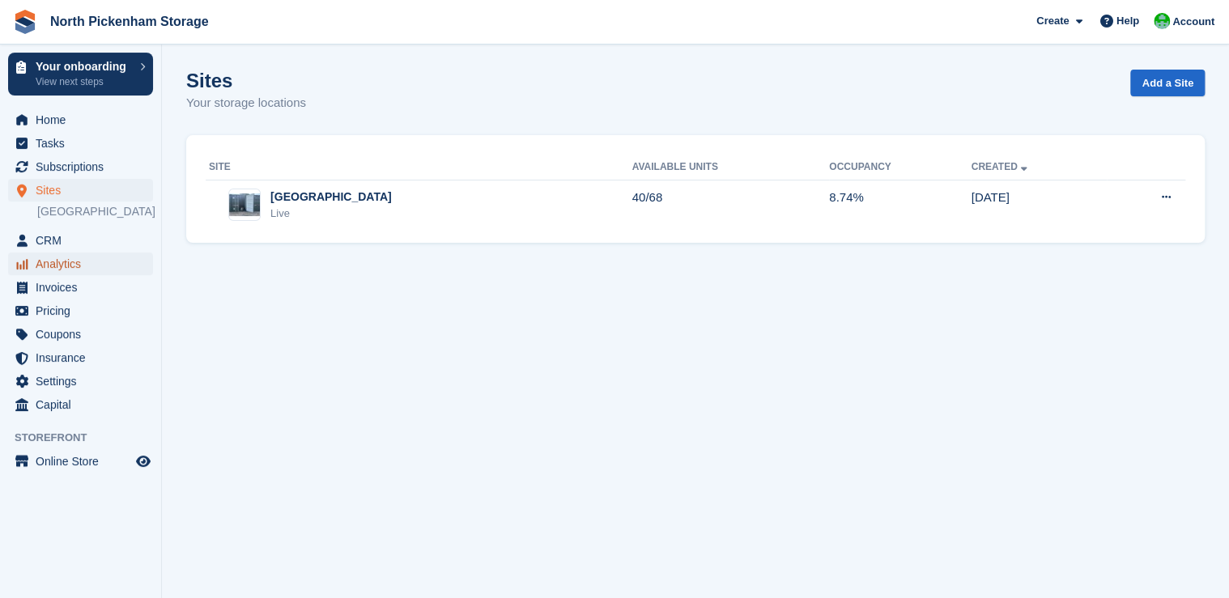
click at [44, 266] on span "Analytics" at bounding box center [84, 264] width 97 height 23
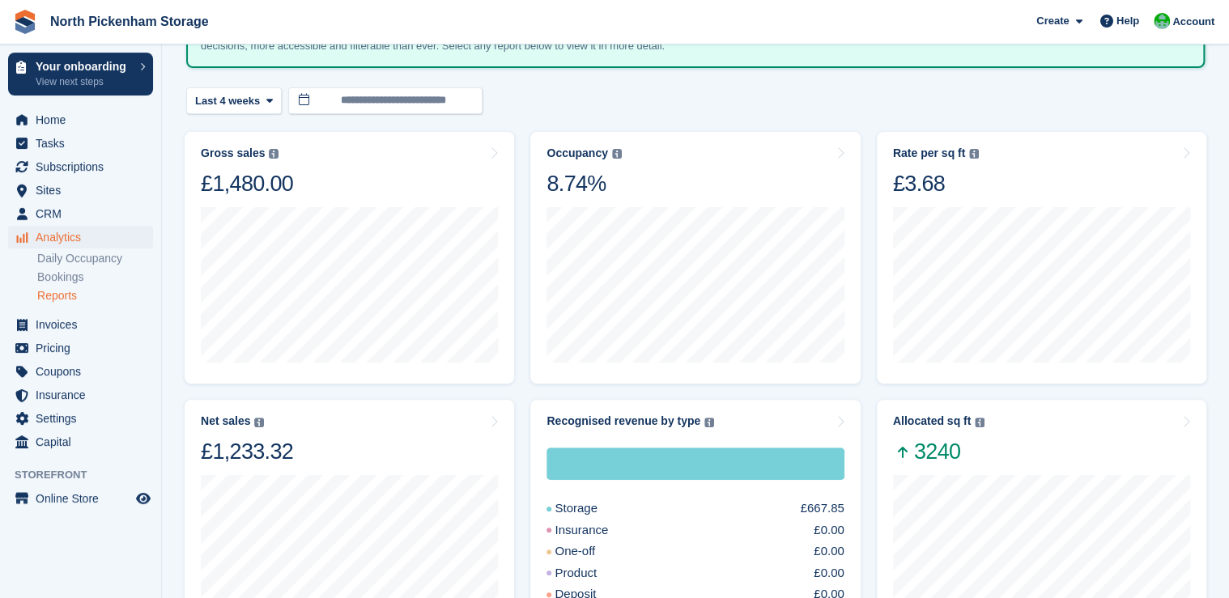
scroll to position [157, 0]
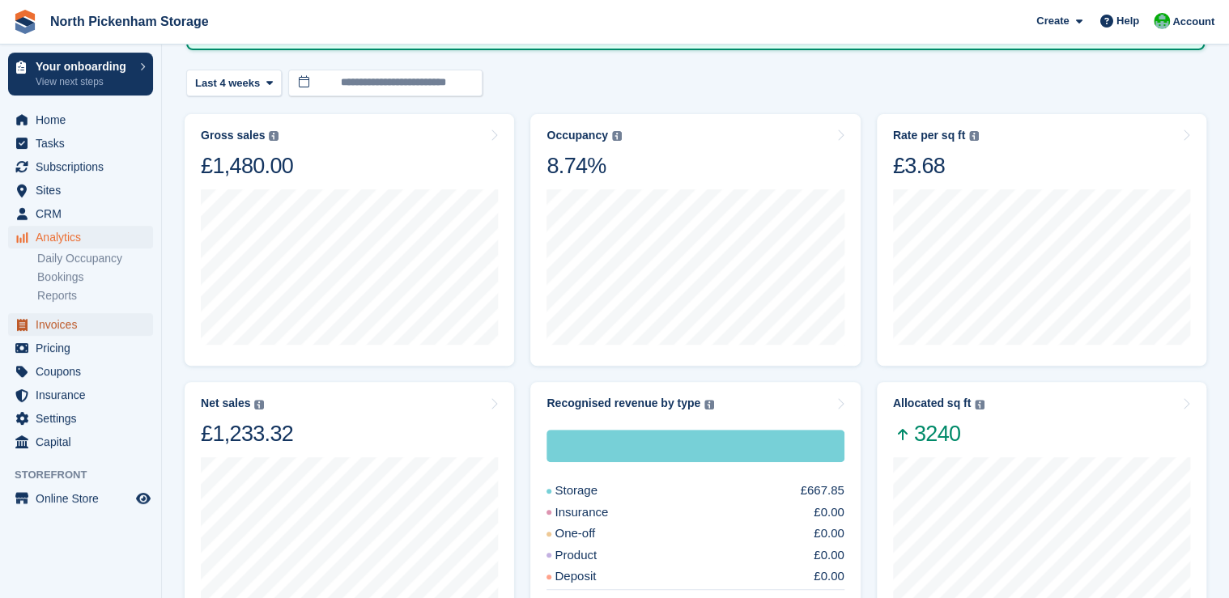
click at [62, 324] on span "Invoices" at bounding box center [84, 324] width 97 height 23
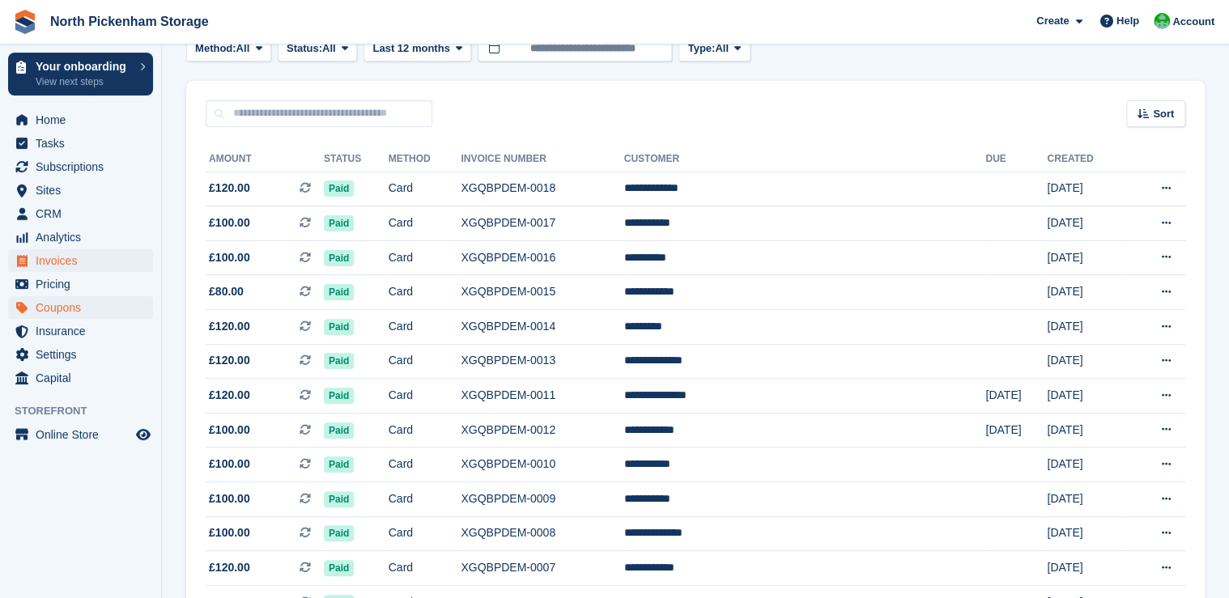
scroll to position [133, 0]
